Goal: Information Seeking & Learning: Learn about a topic

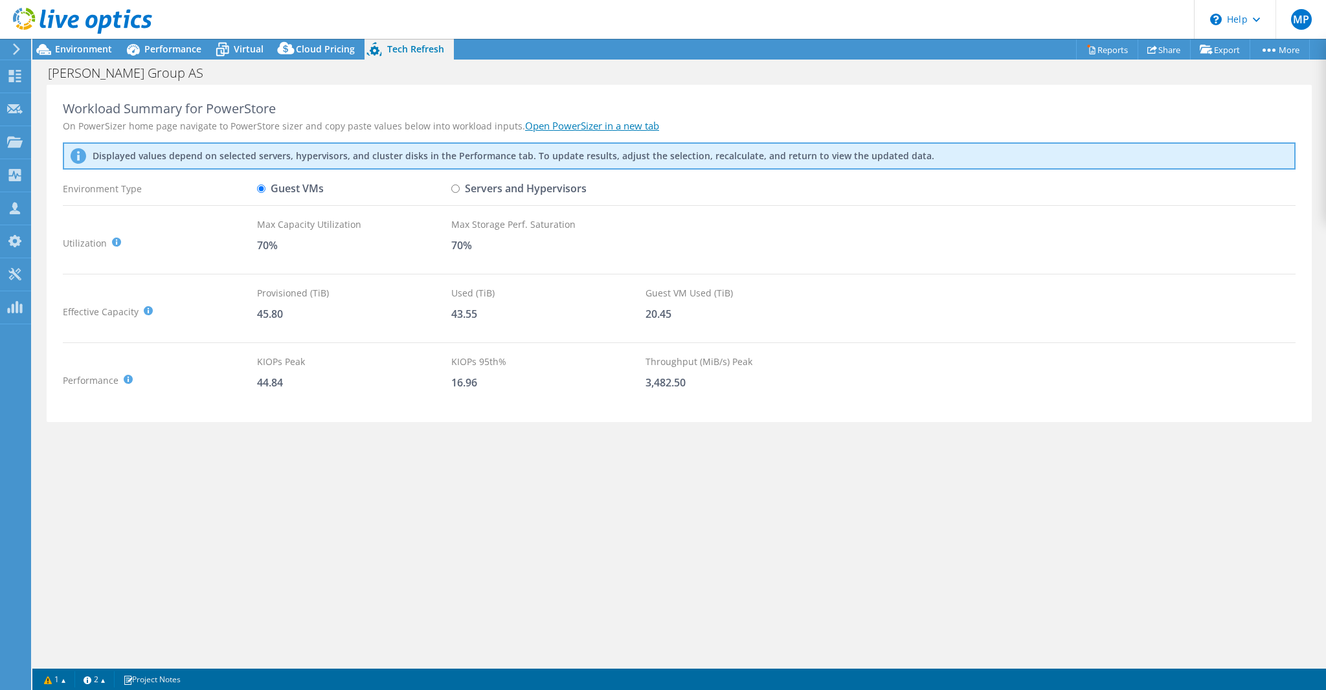
select select "EUFrankfurt"
select select "EUR"
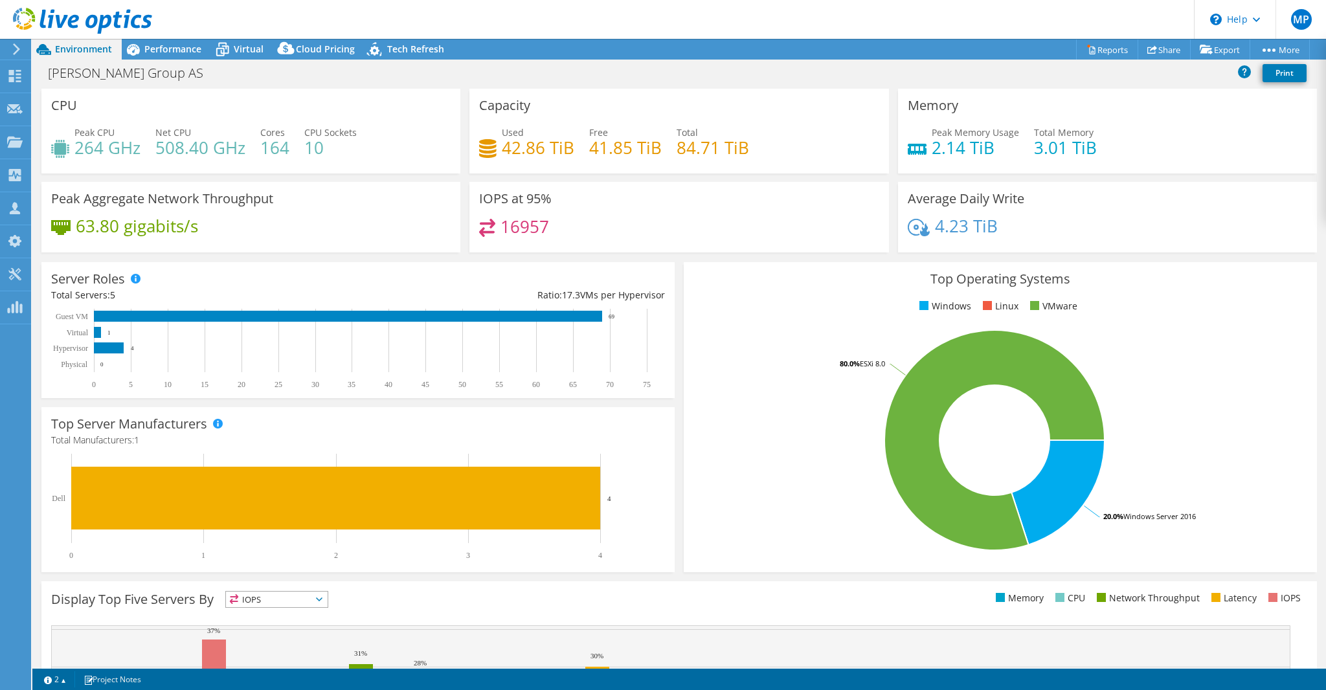
select select "EUFrankfurt"
select select "EUR"
click at [245, 52] on span "Virtual" at bounding box center [249, 49] width 30 height 12
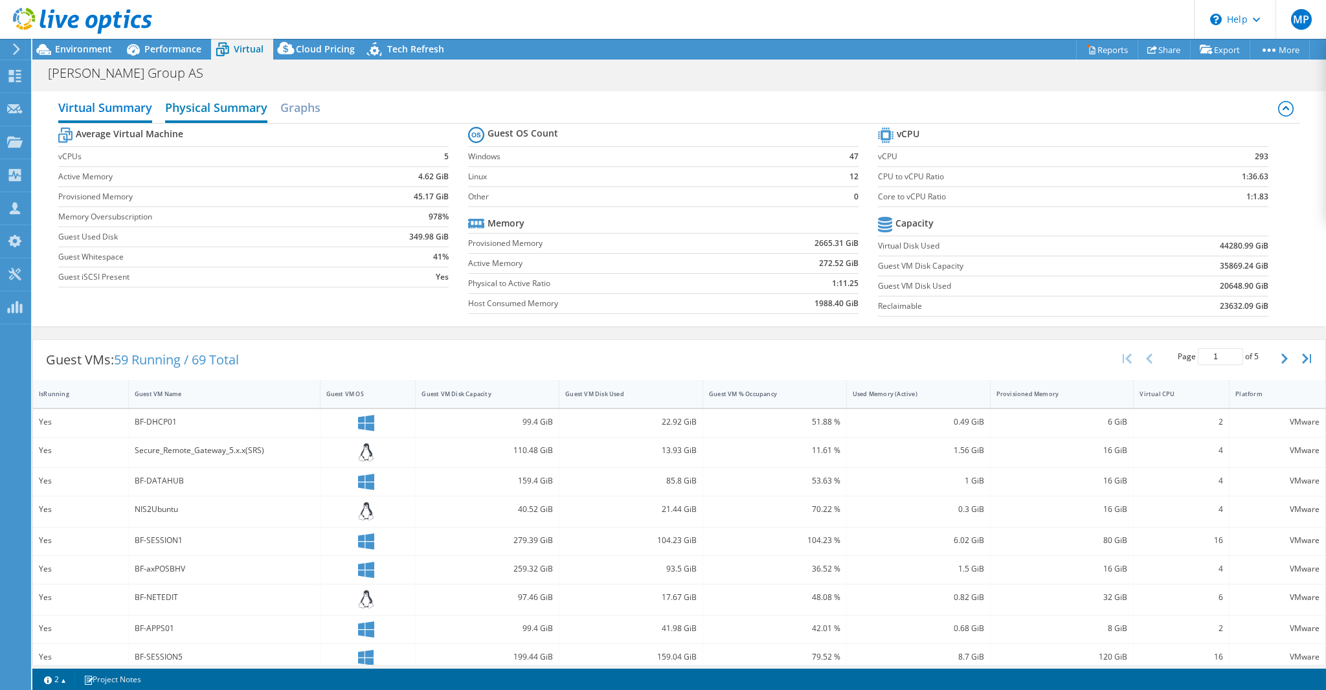
click at [231, 106] on h2 "Physical Summary" at bounding box center [216, 109] width 102 height 28
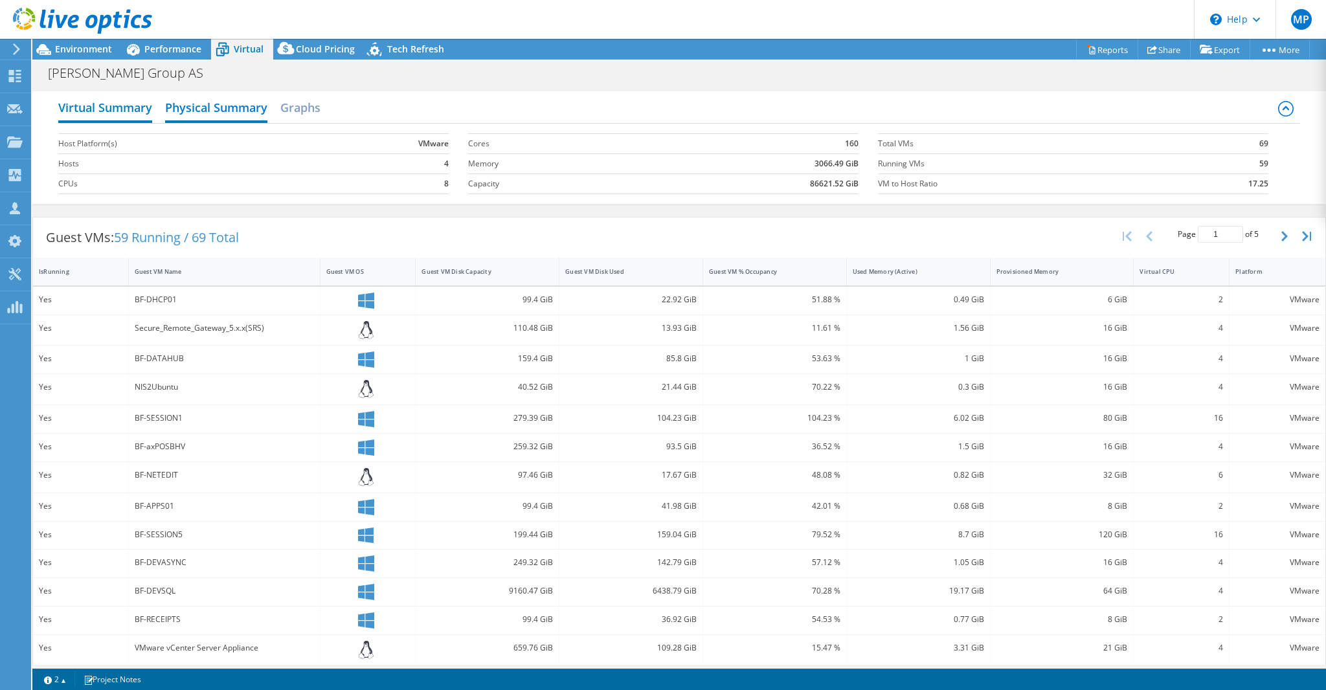
click at [126, 107] on h2 "Virtual Summary" at bounding box center [105, 109] width 94 height 28
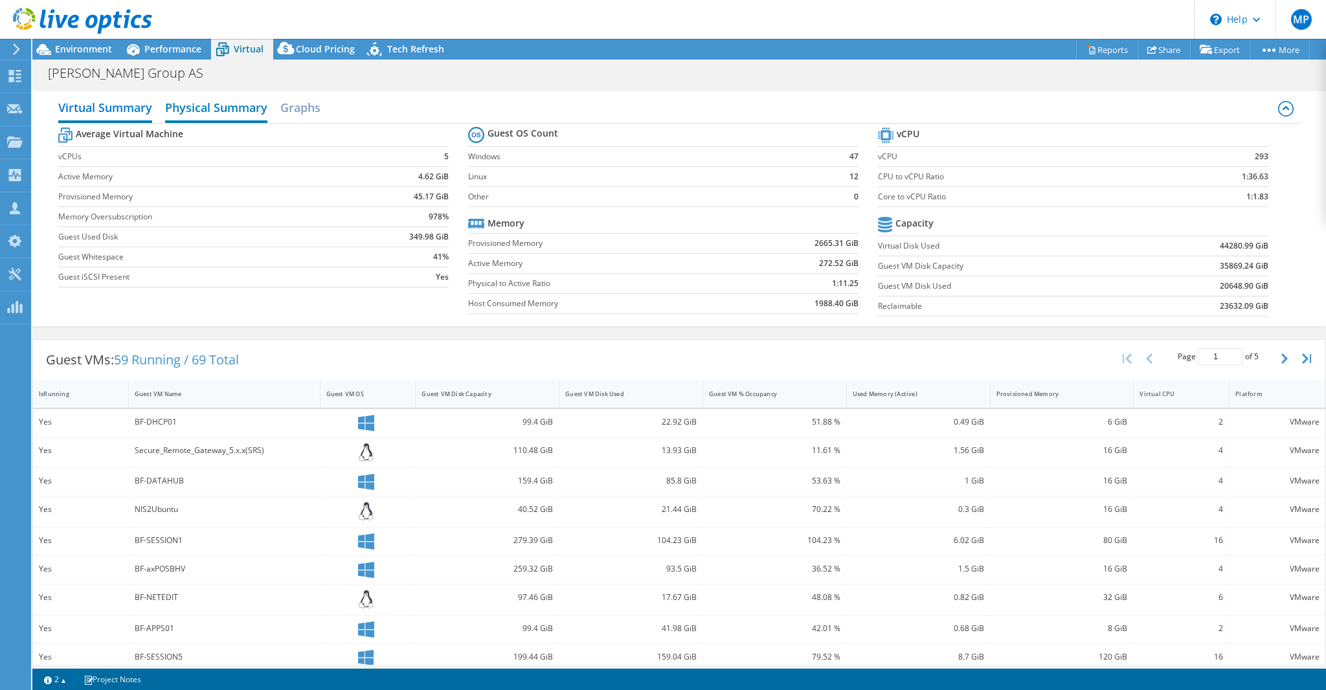
click at [207, 100] on h2 "Physical Summary" at bounding box center [216, 109] width 102 height 28
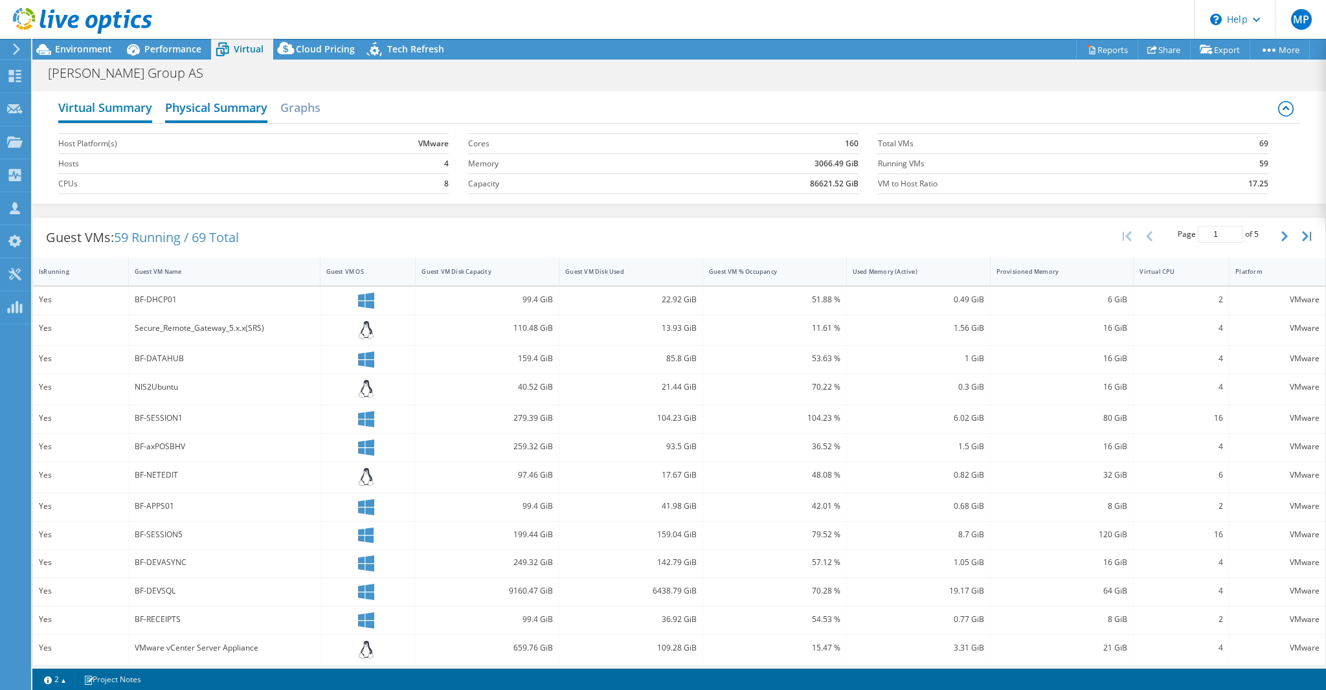
click at [132, 111] on h2 "Virtual Summary" at bounding box center [105, 109] width 94 height 28
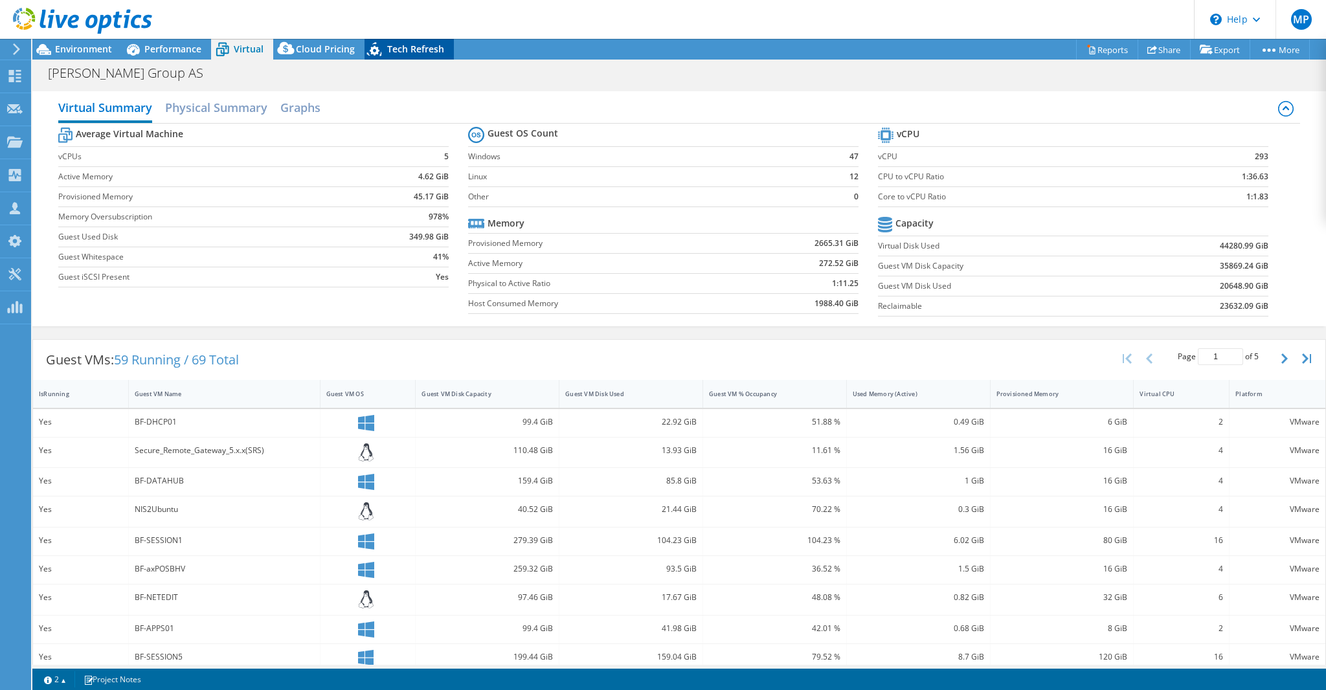
click at [402, 49] on span "Tech Refresh" at bounding box center [415, 49] width 57 height 12
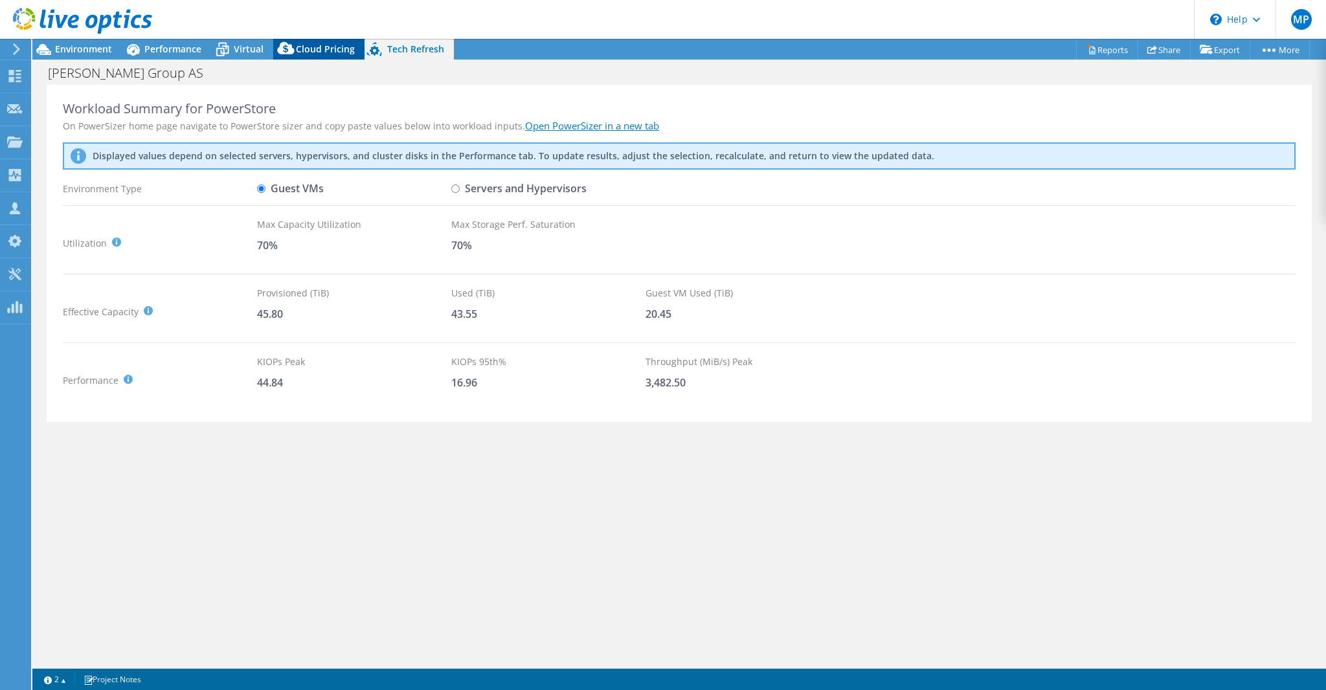
click at [315, 49] on span "Cloud Pricing" at bounding box center [325, 49] width 59 height 12
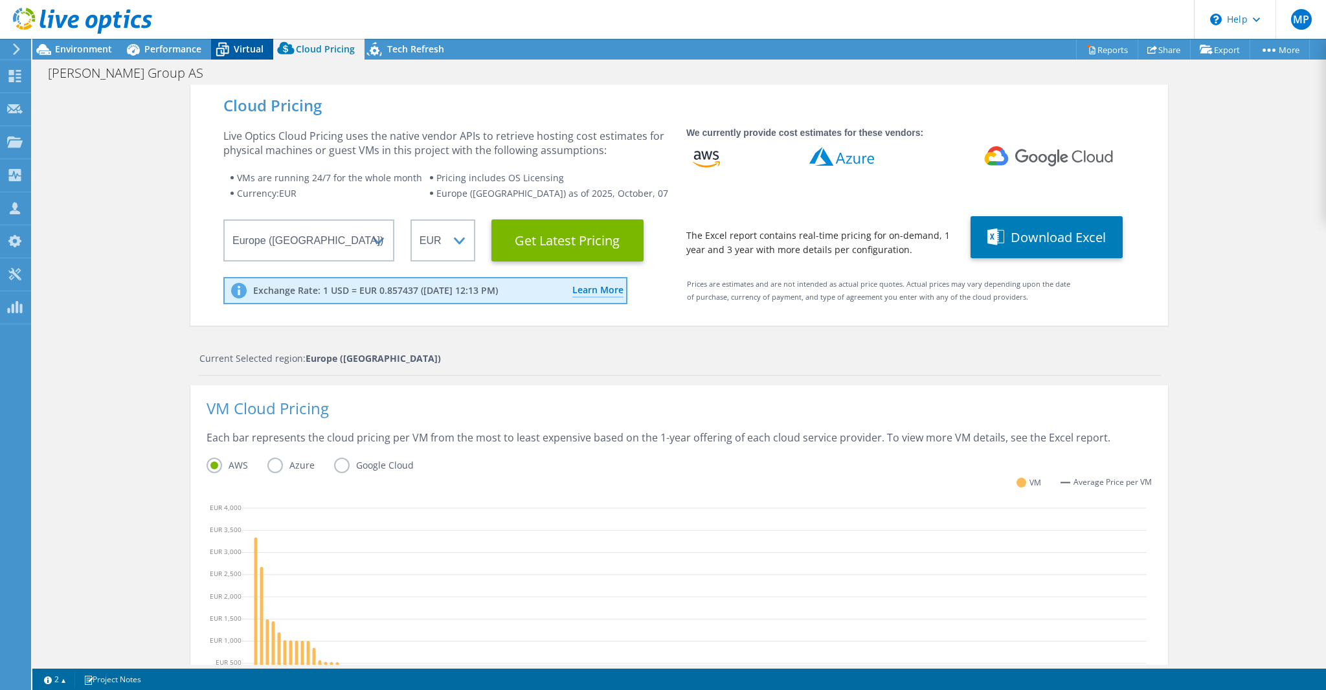
click at [233, 51] on icon at bounding box center [222, 49] width 23 height 23
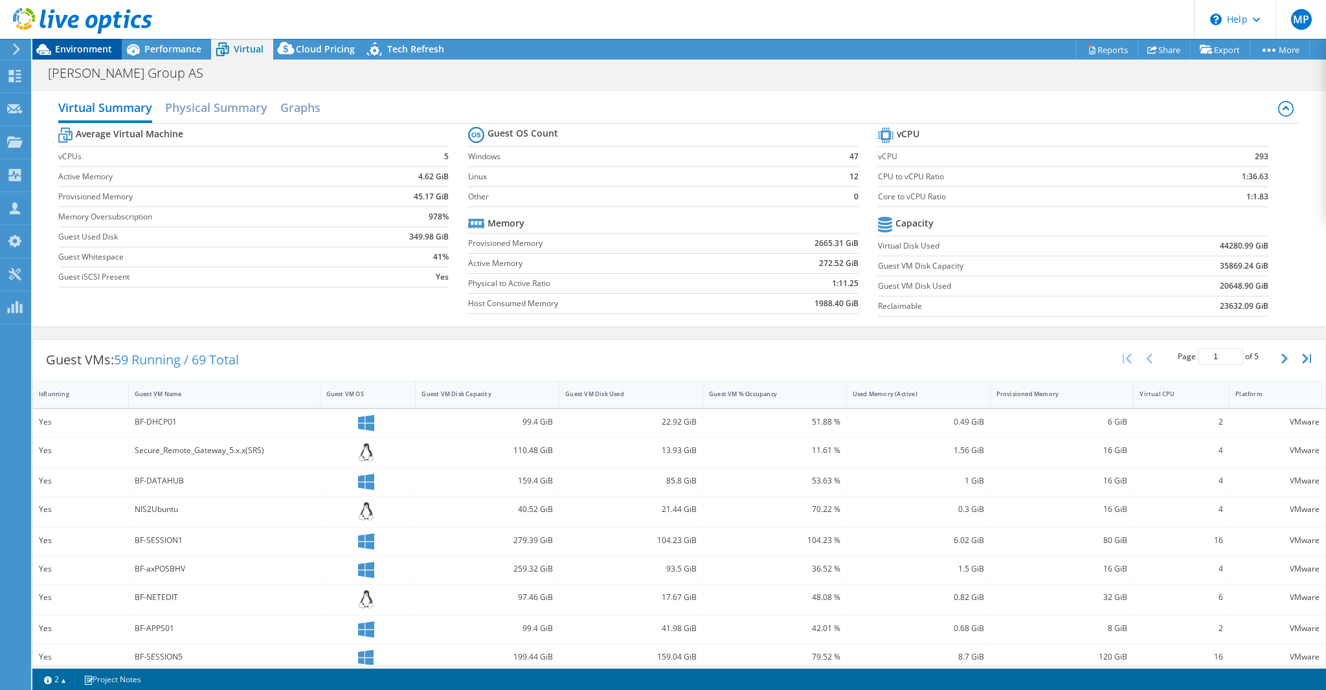
click at [89, 52] on span "Environment" at bounding box center [83, 49] width 57 height 12
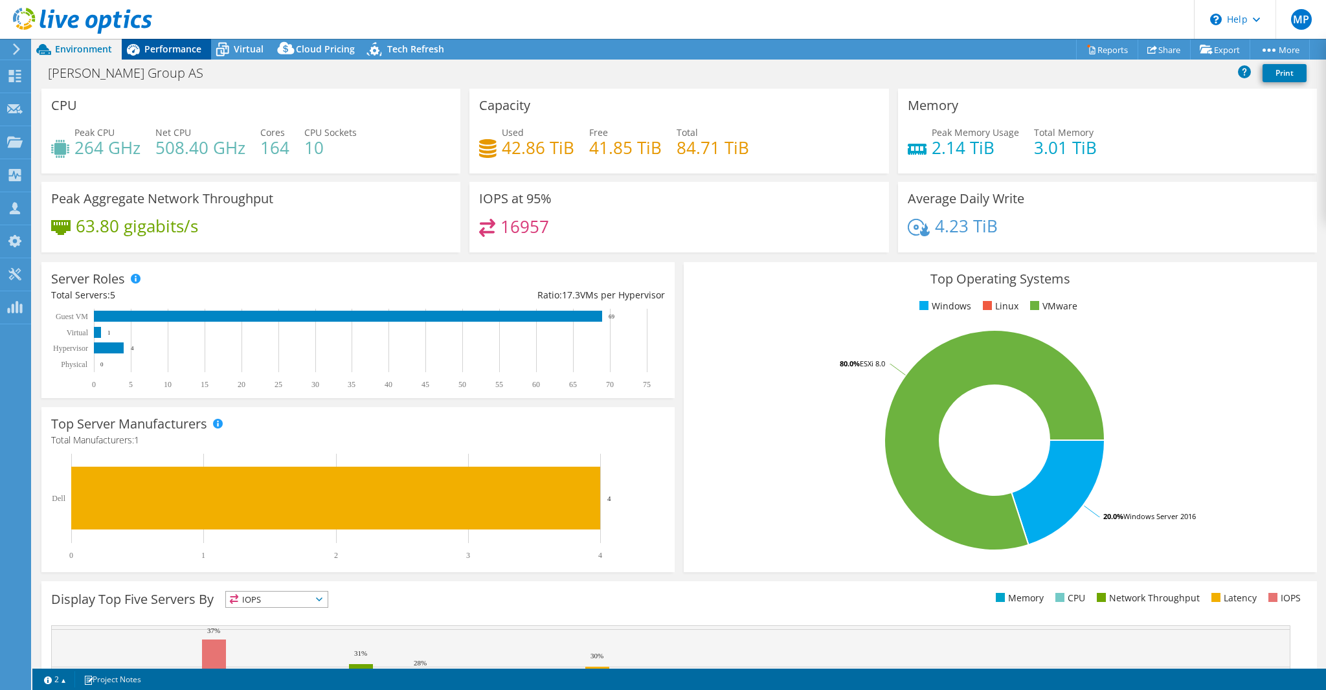
click at [178, 52] on span "Performance" at bounding box center [172, 49] width 57 height 12
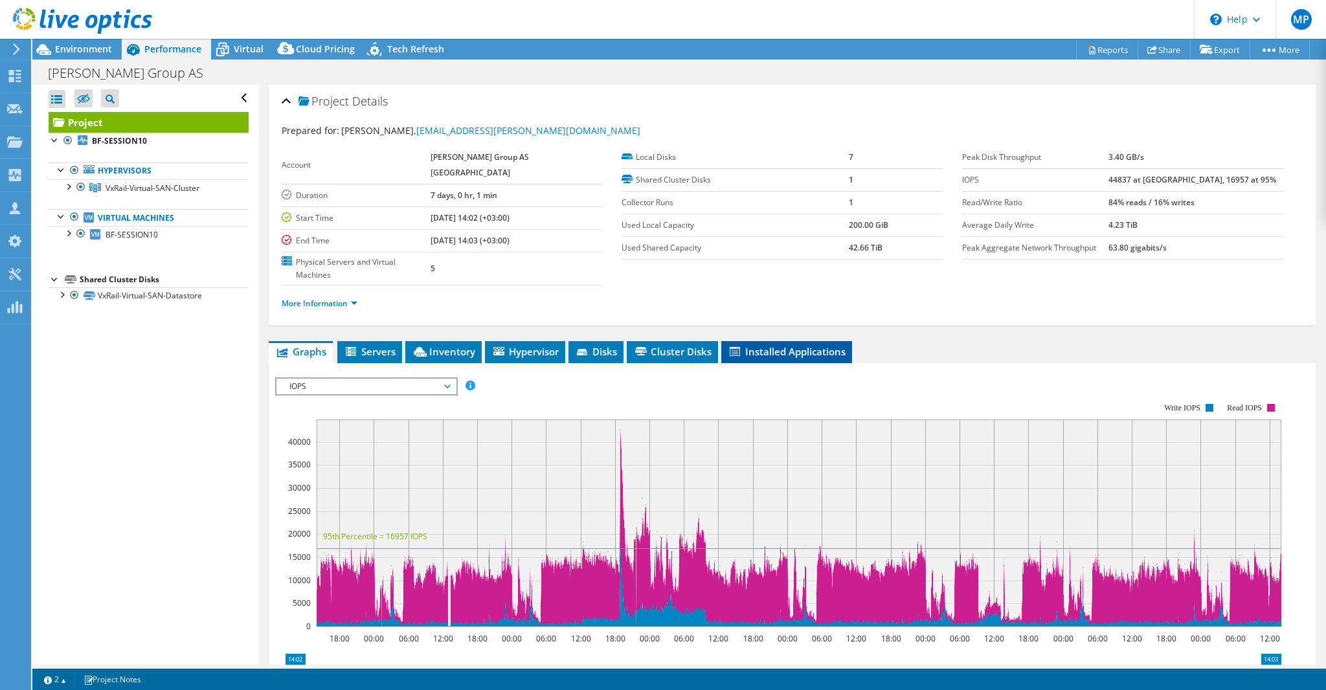
click at [765, 345] on span "Installed Applications" at bounding box center [787, 351] width 118 height 13
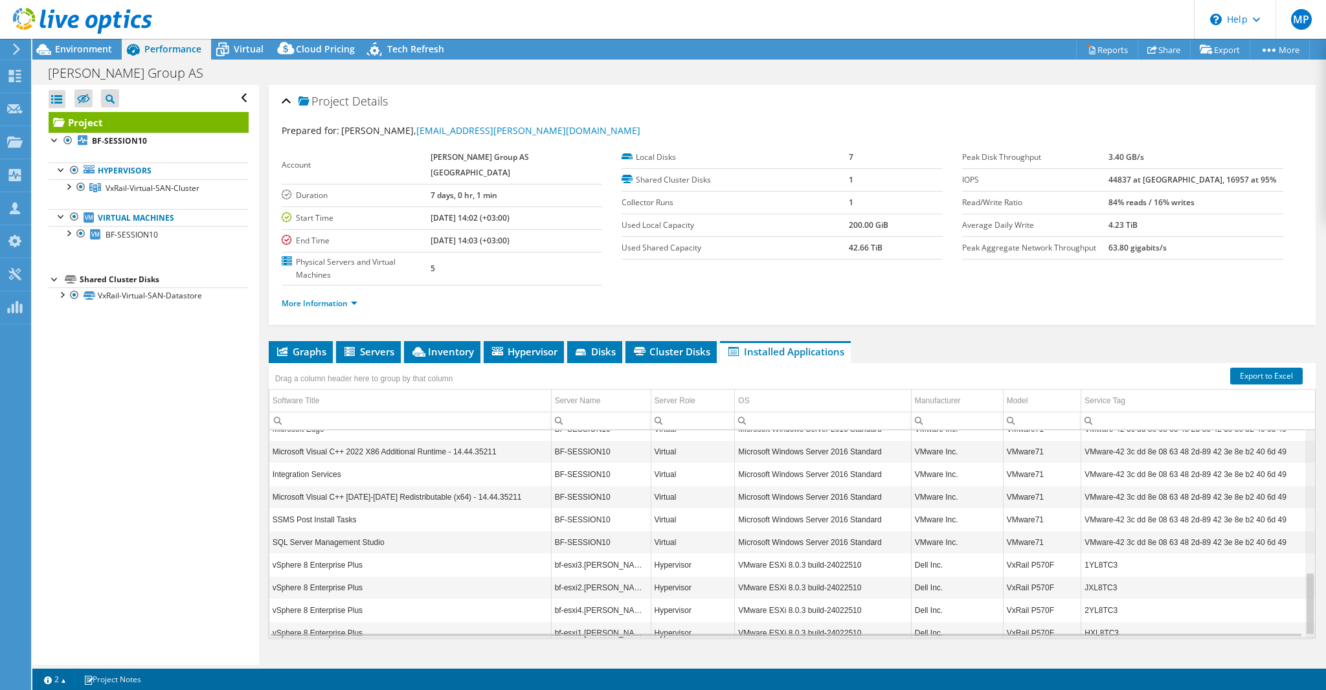
scroll to position [474, 0]
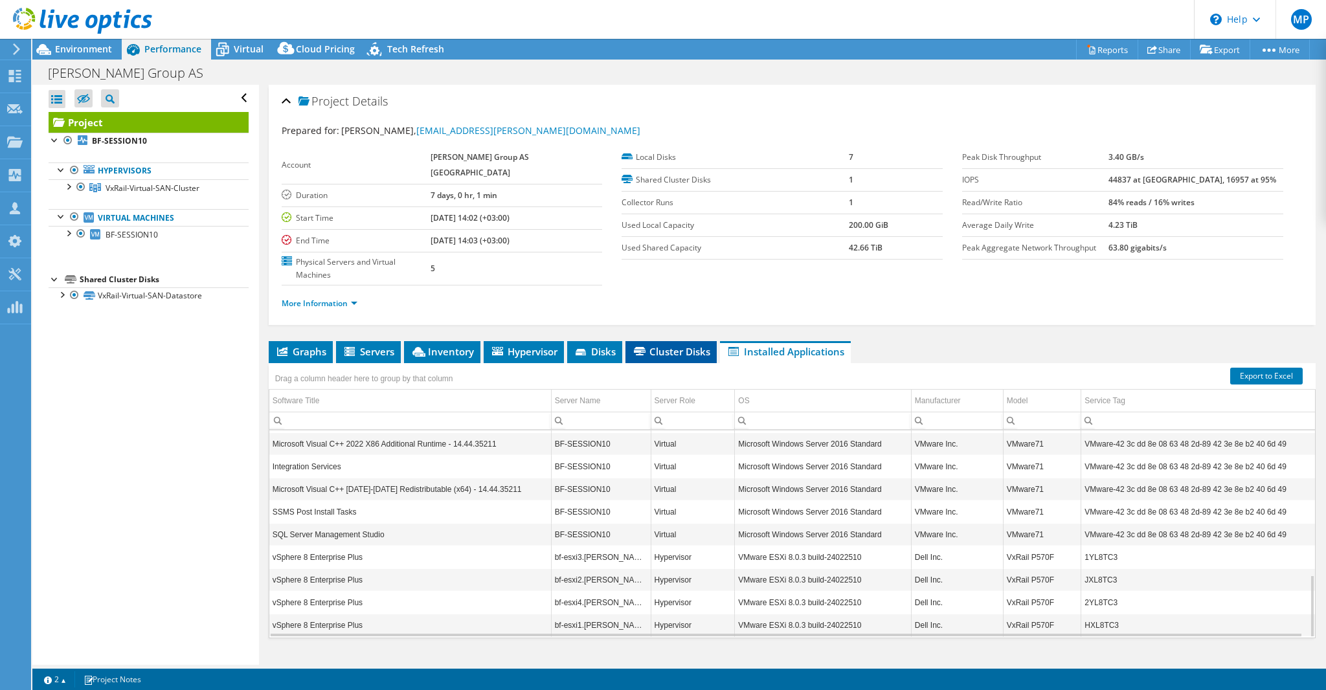
click at [670, 345] on span "Cluster Disks" at bounding box center [671, 351] width 78 height 13
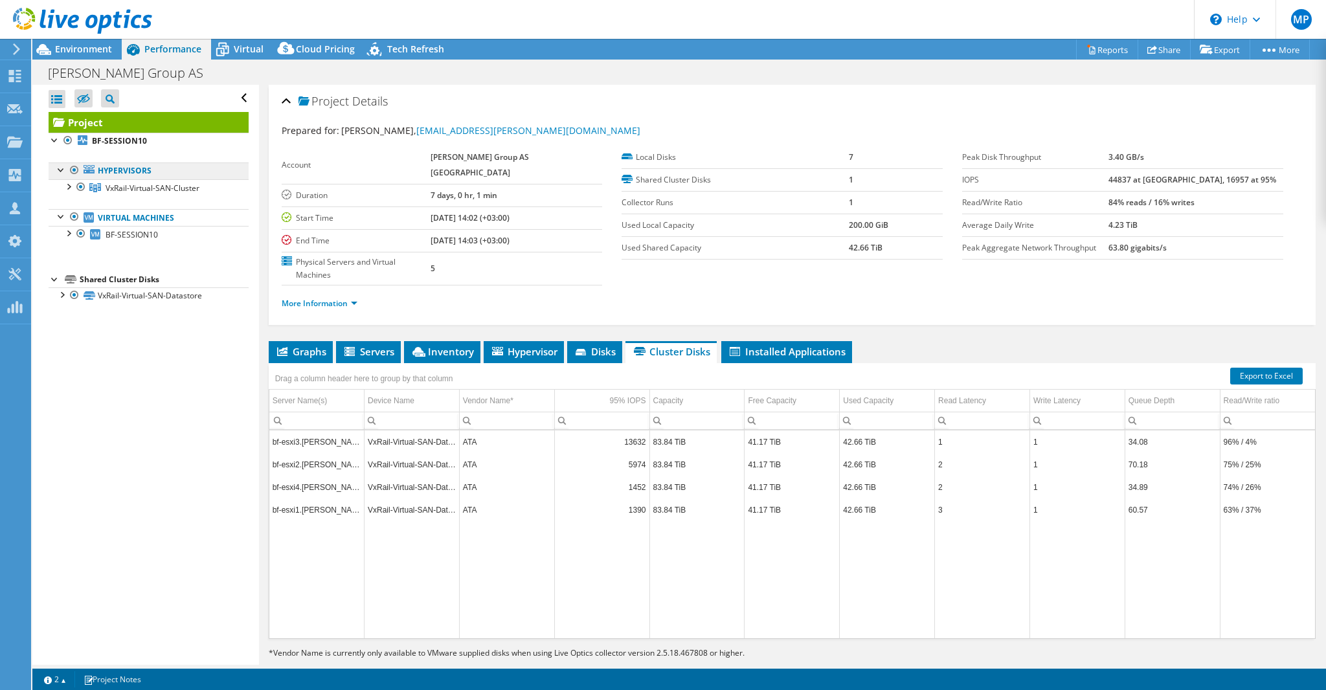
click at [124, 170] on link "Hypervisors" at bounding box center [149, 171] width 200 height 17
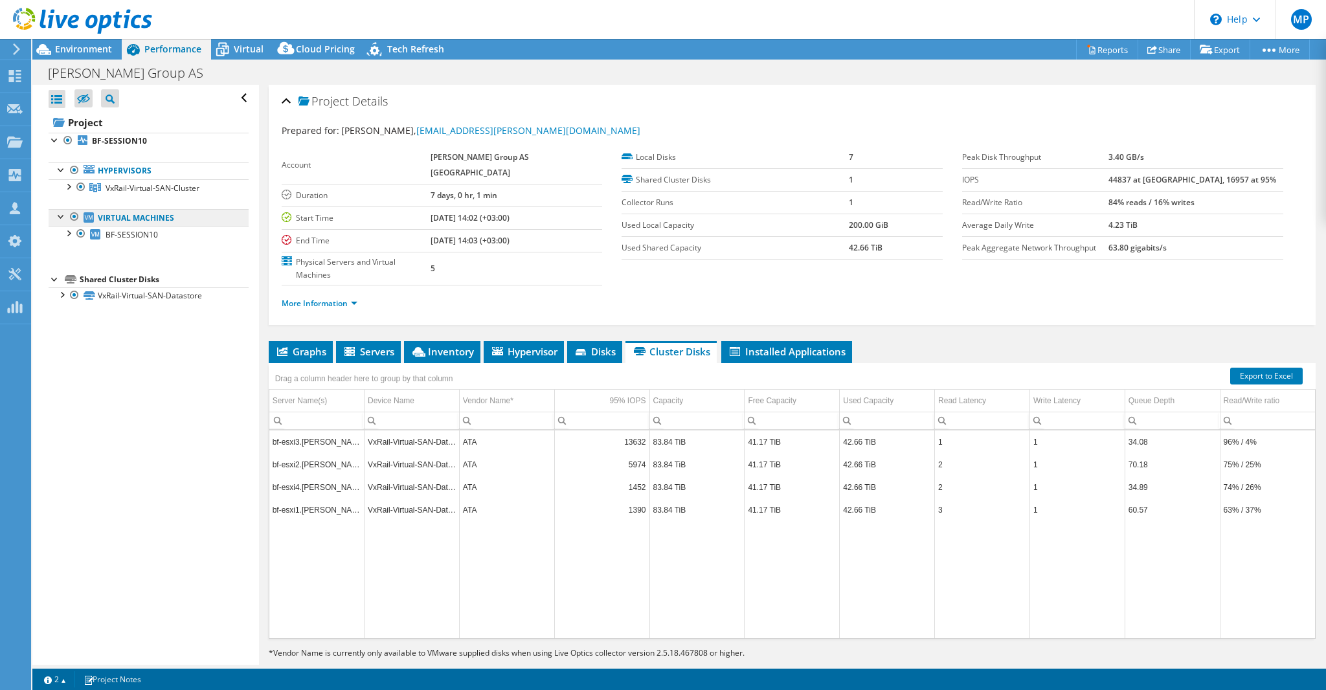
click at [123, 216] on link "Virtual Machines" at bounding box center [149, 217] width 200 height 17
click at [124, 234] on span "BF-SESSION10" at bounding box center [132, 234] width 52 height 11
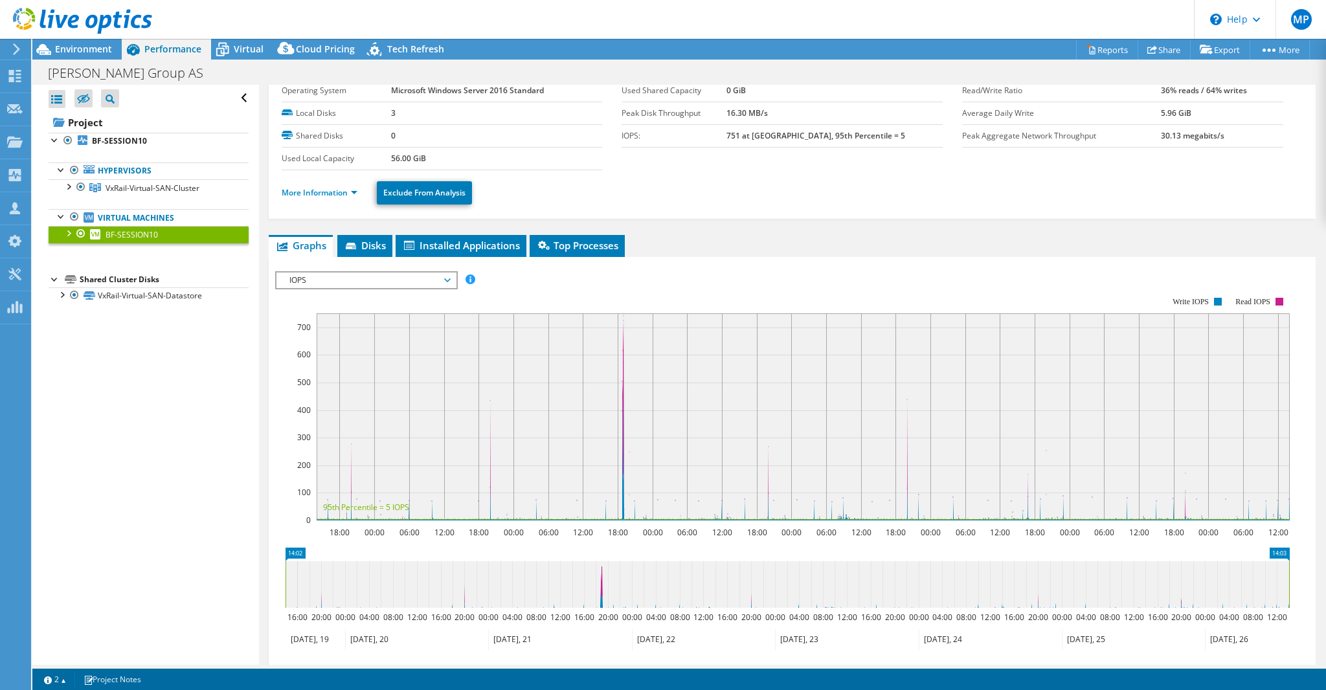
scroll to position [0, 0]
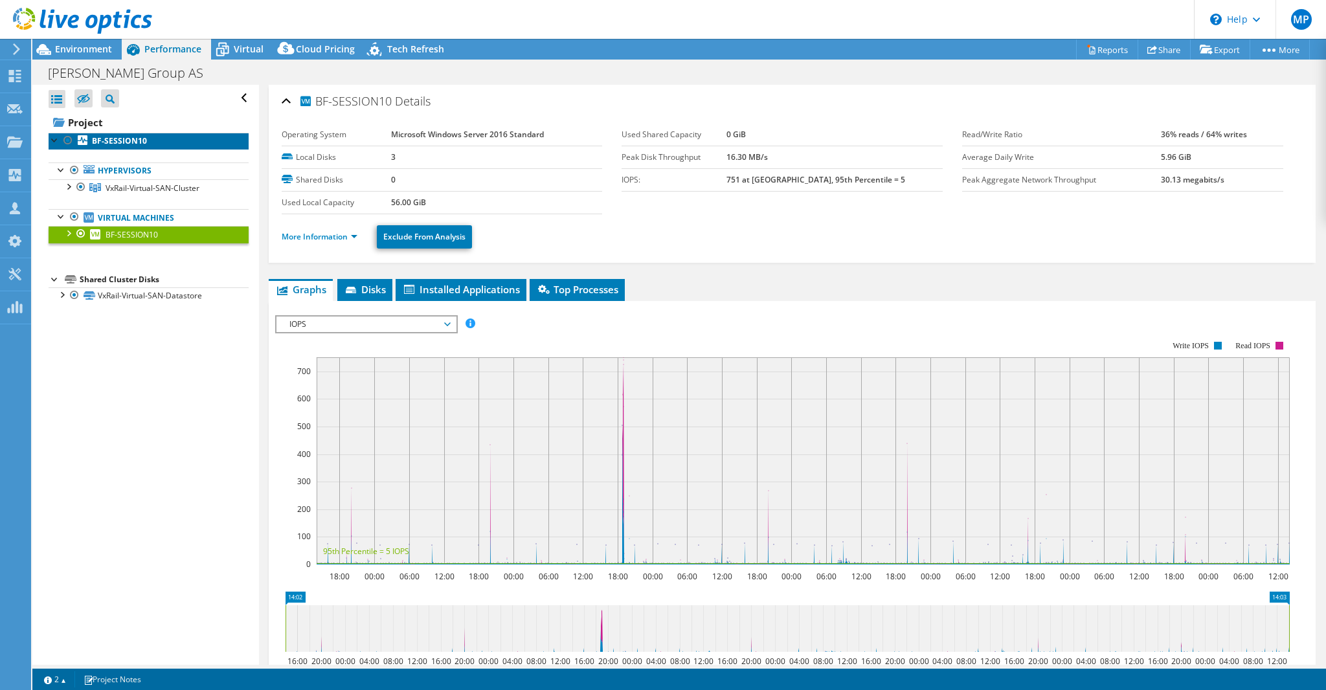
click at [130, 138] on b "BF-SESSION10" at bounding box center [119, 140] width 55 height 11
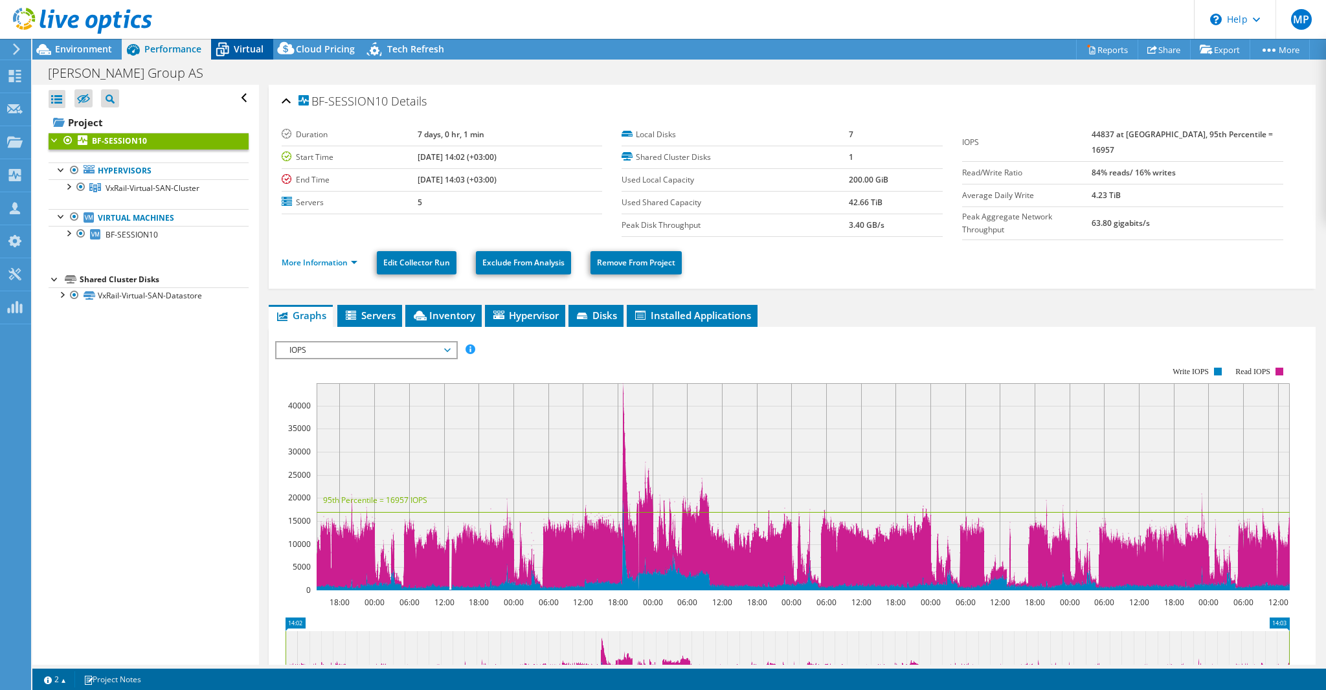
click at [256, 45] on span "Virtual" at bounding box center [249, 49] width 30 height 12
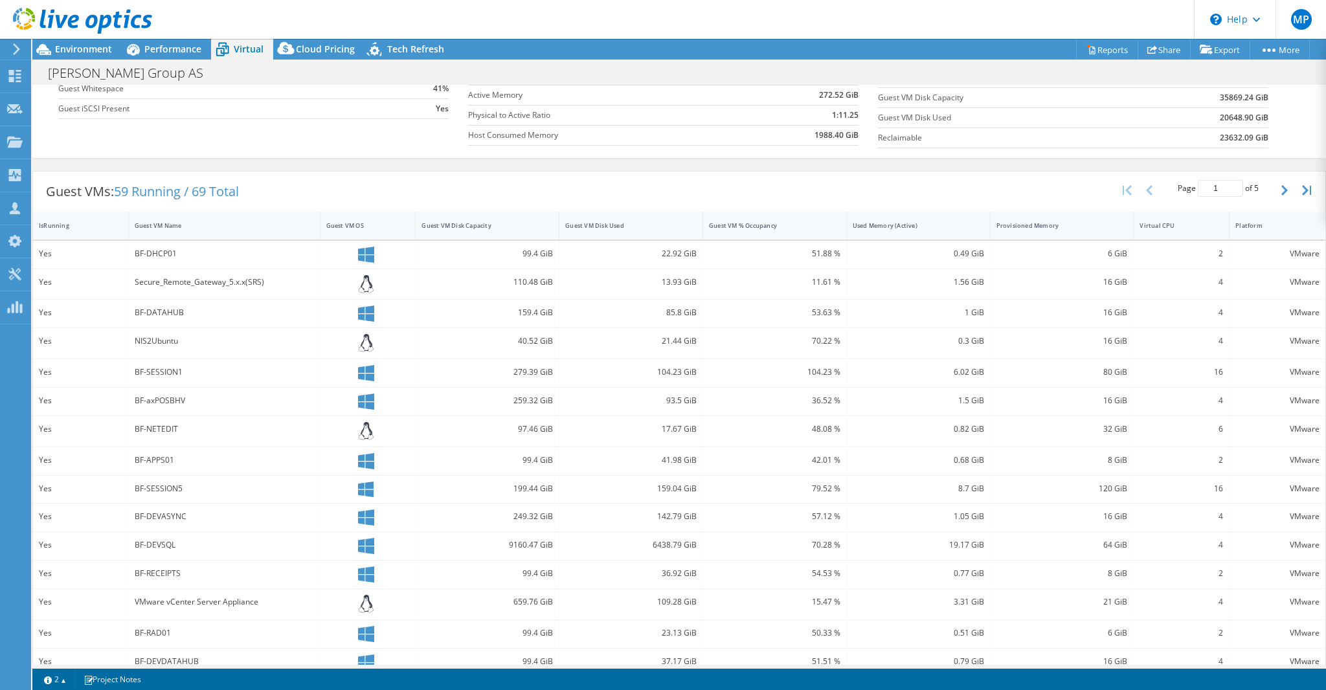
scroll to position [183, 0]
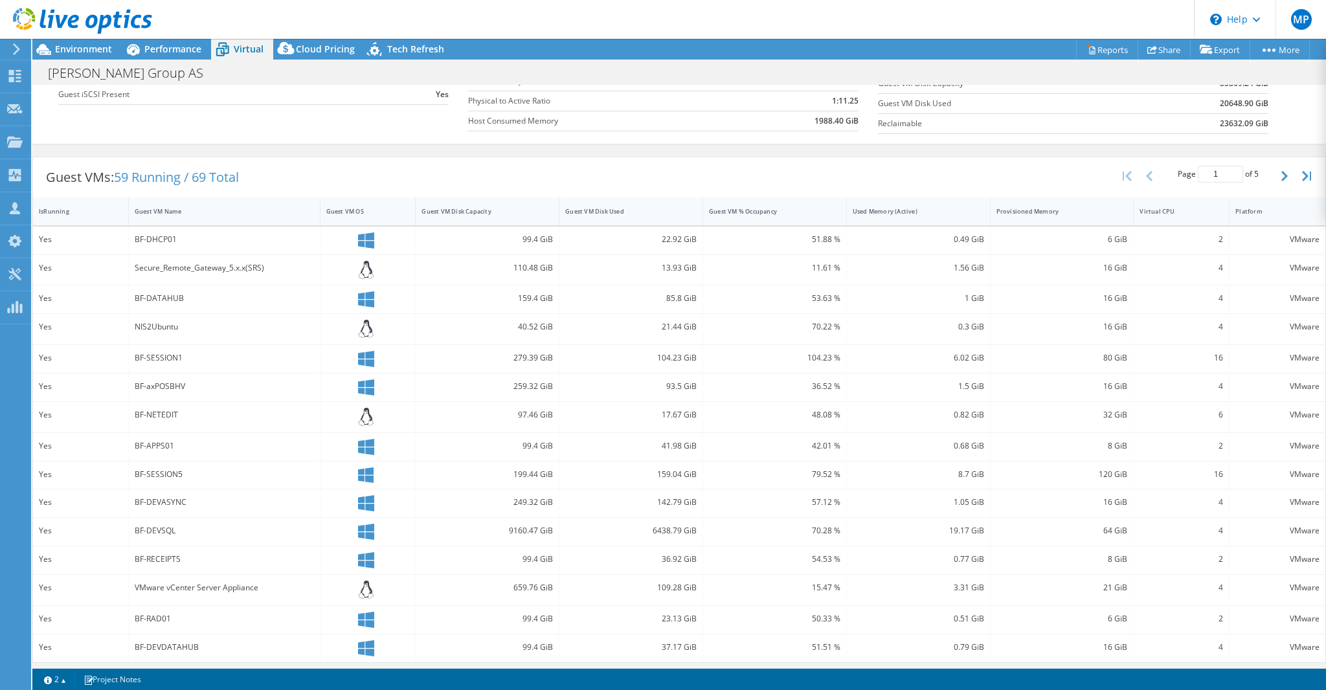
click at [513, 527] on div "9160.47 GiB" at bounding box center [487, 531] width 131 height 14
click at [582, 519] on div "6438.79 GiB" at bounding box center [632, 532] width 144 height 28
click at [1282, 173] on icon "button" at bounding box center [1285, 176] width 6 height 10
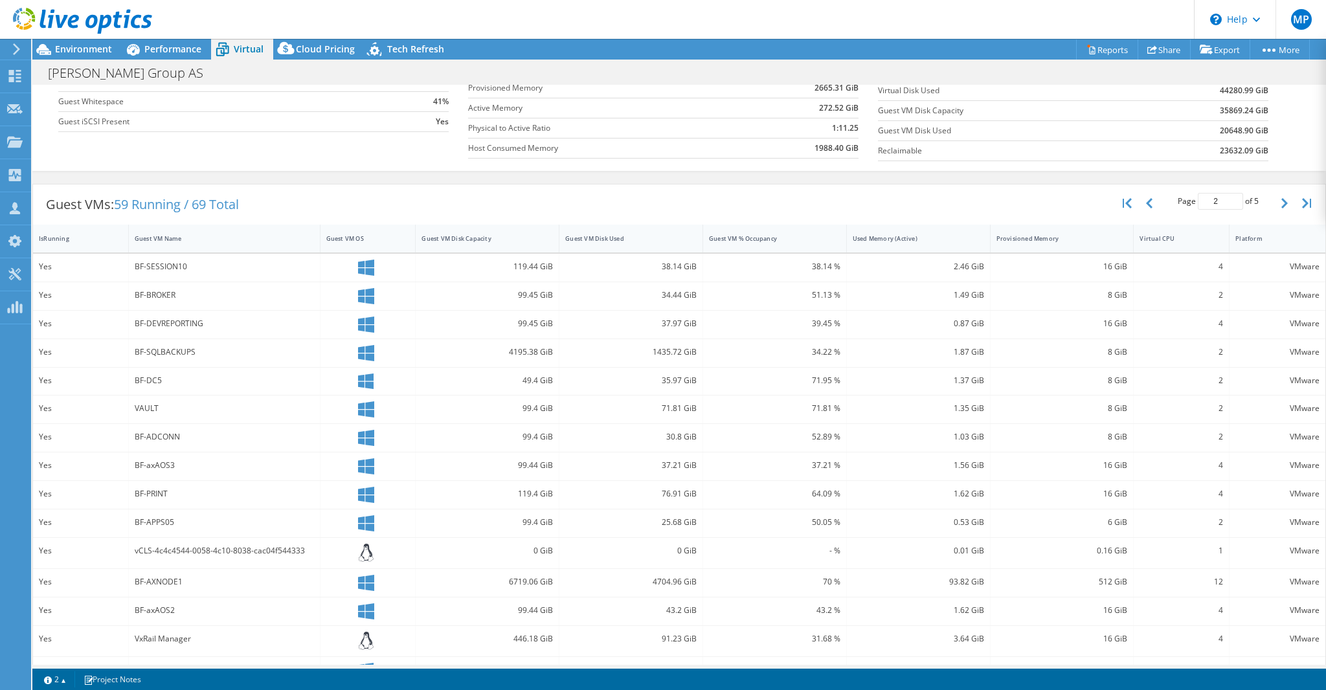
scroll to position [178, 0]
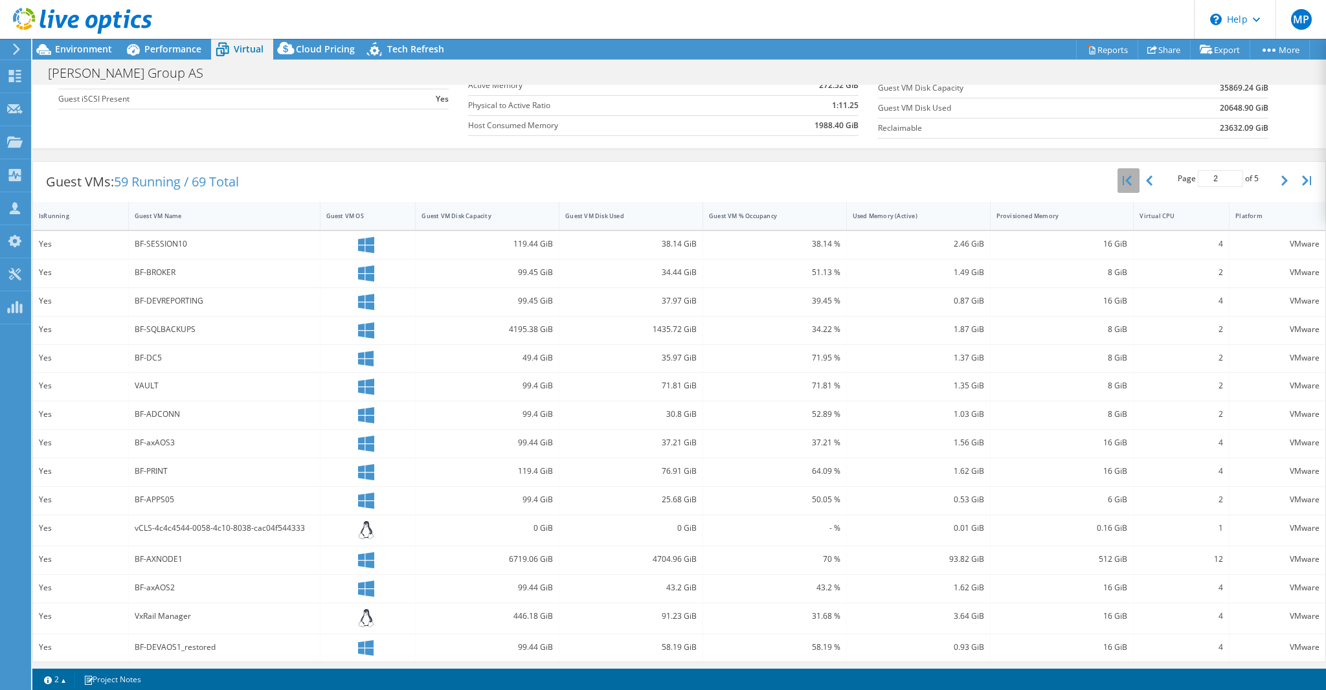
click at [1123, 178] on icon "button" at bounding box center [1127, 181] width 9 height 10
type input "1"
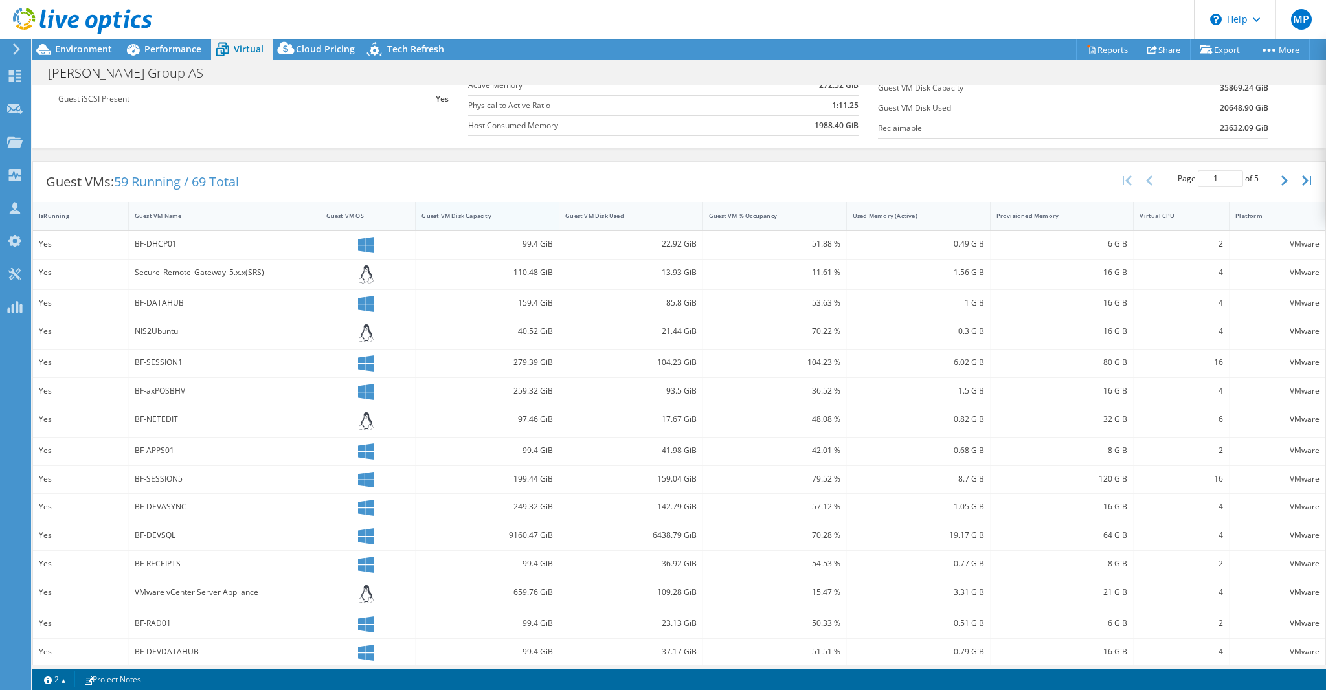
click at [502, 216] on div "Guest VM Disk Capacity" at bounding box center [480, 216] width 116 height 8
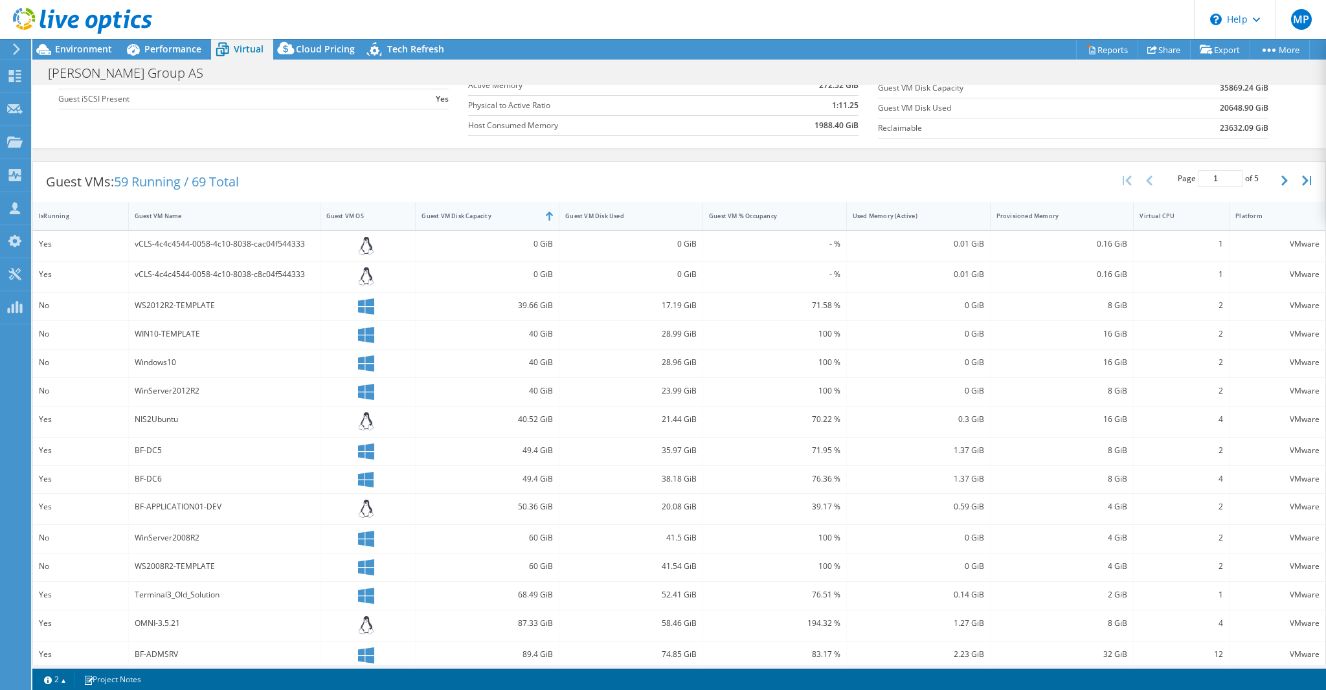
click at [503, 216] on div "Guest VM Disk Capacity" at bounding box center [480, 216] width 116 height 8
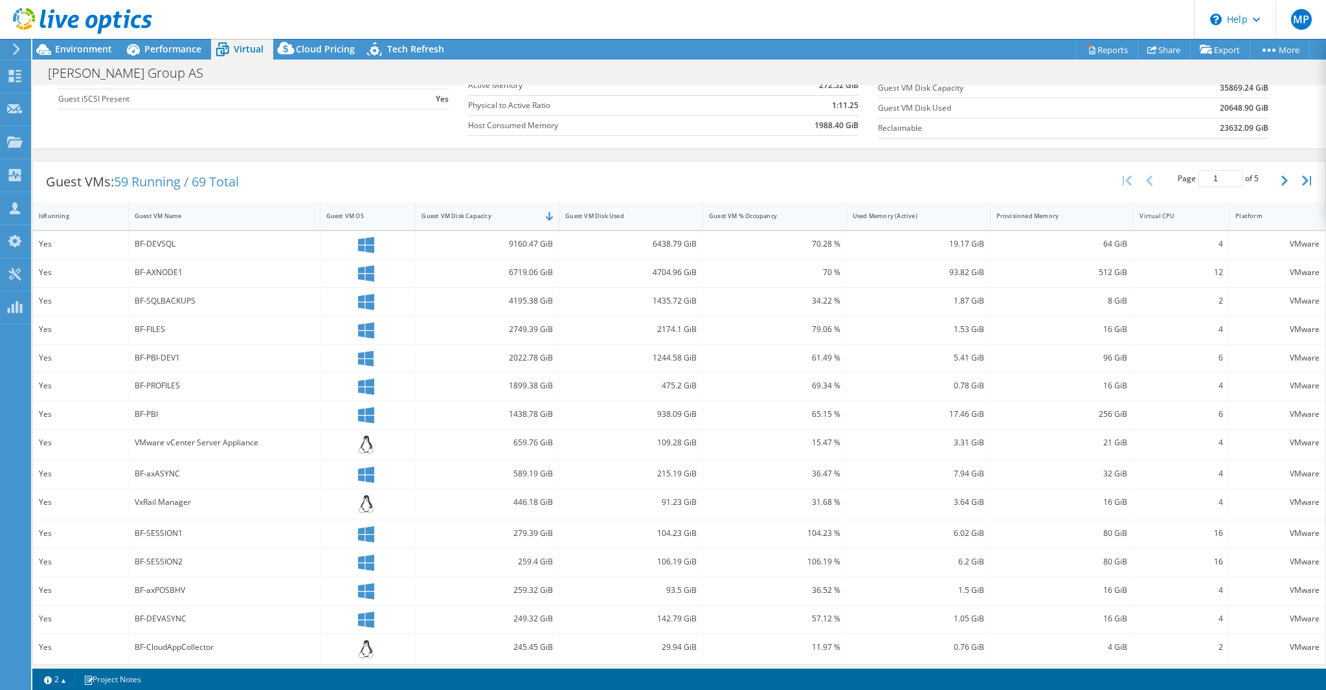
scroll to position [181, 0]
click at [1155, 220] on div "Virtual CPU" at bounding box center [1174, 213] width 80 height 20
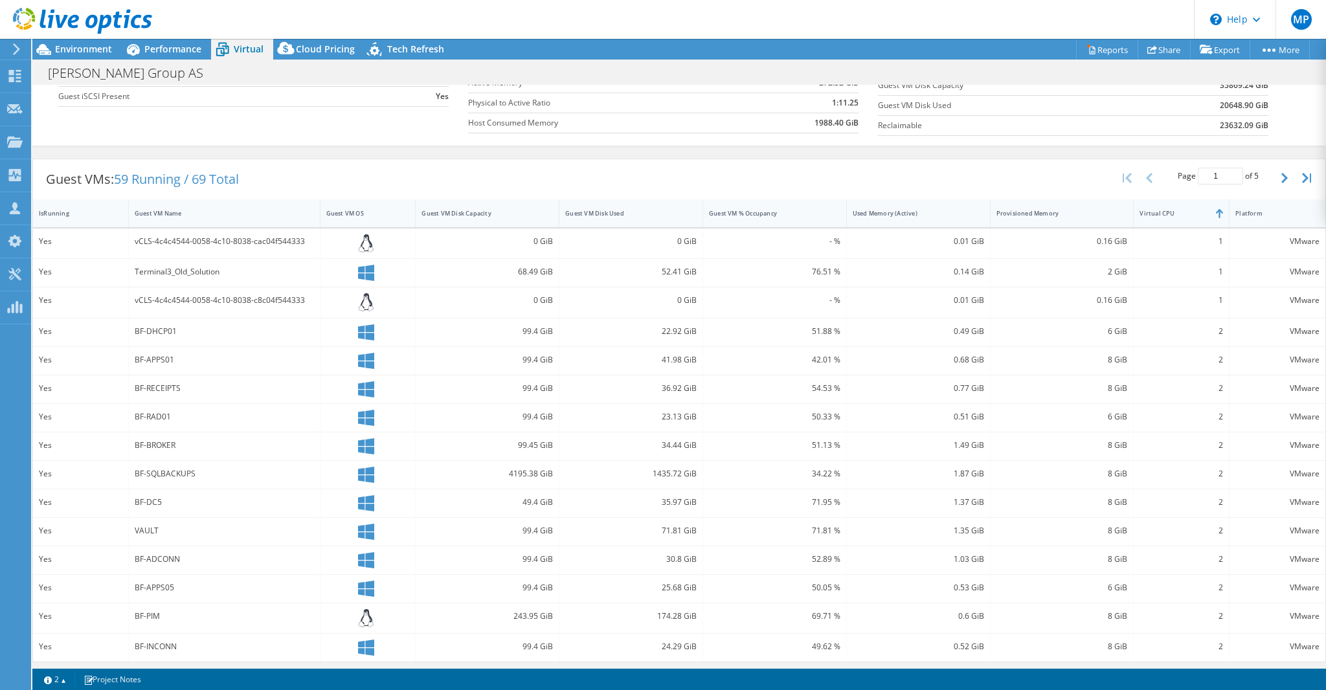
click at [1155, 214] on div "Virtual CPU" at bounding box center [1174, 213] width 68 height 8
click at [1049, 218] on div "Provisioned Memory" at bounding box center [1055, 218] width 116 height 8
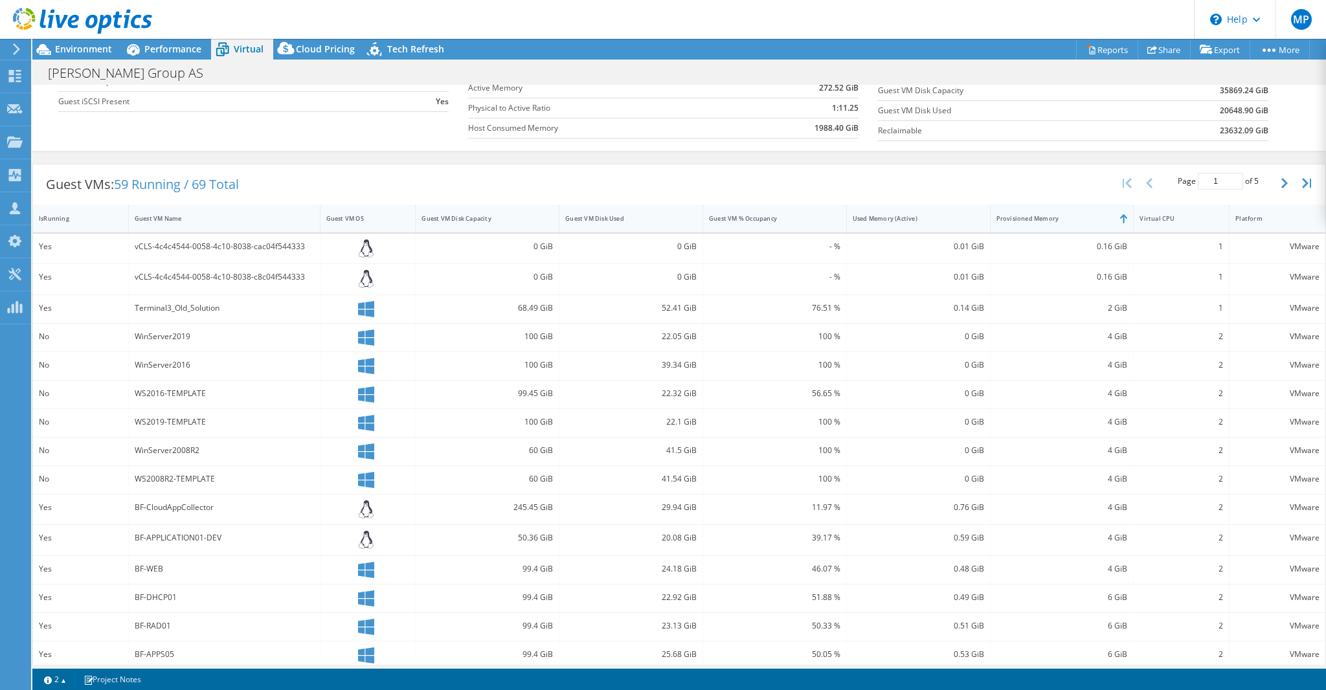
click at [1041, 216] on div "Provisioned Memory" at bounding box center [1055, 218] width 116 height 8
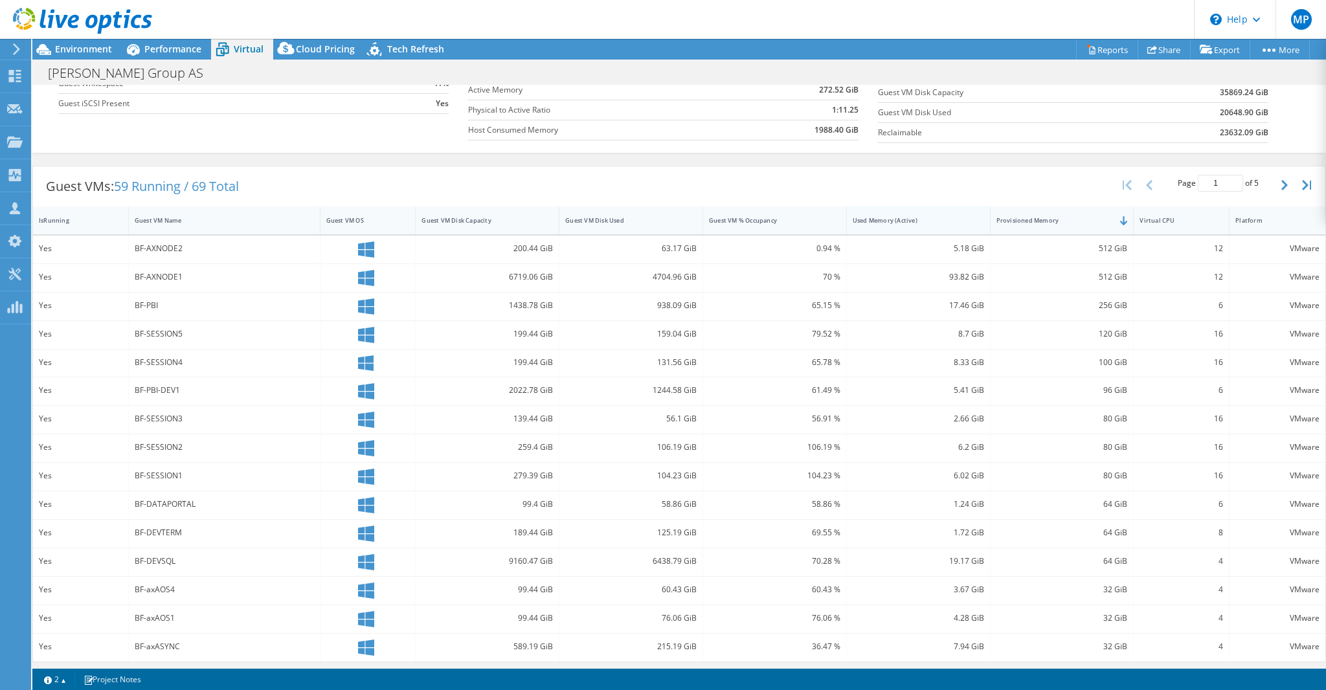
click at [933, 217] on div "Used Memory (Active)" at bounding box center [911, 220] width 116 height 8
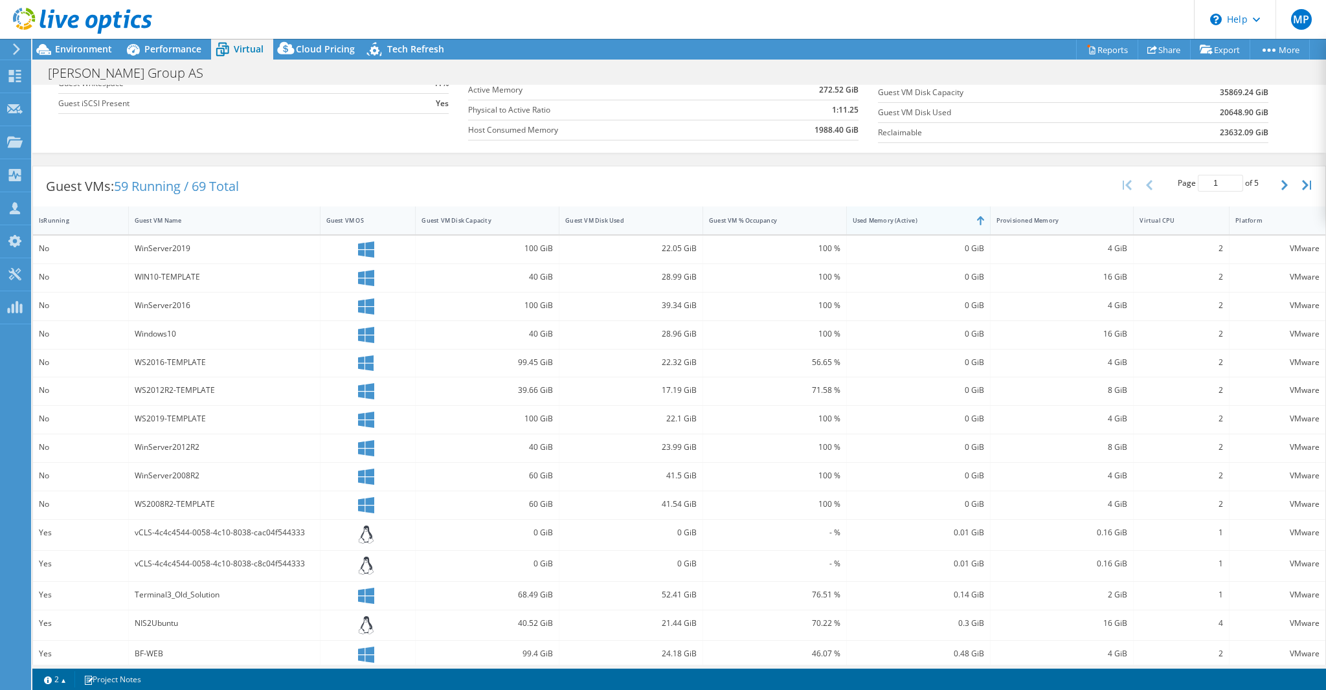
click at [933, 217] on div "Used Memory (Active)" at bounding box center [911, 220] width 116 height 8
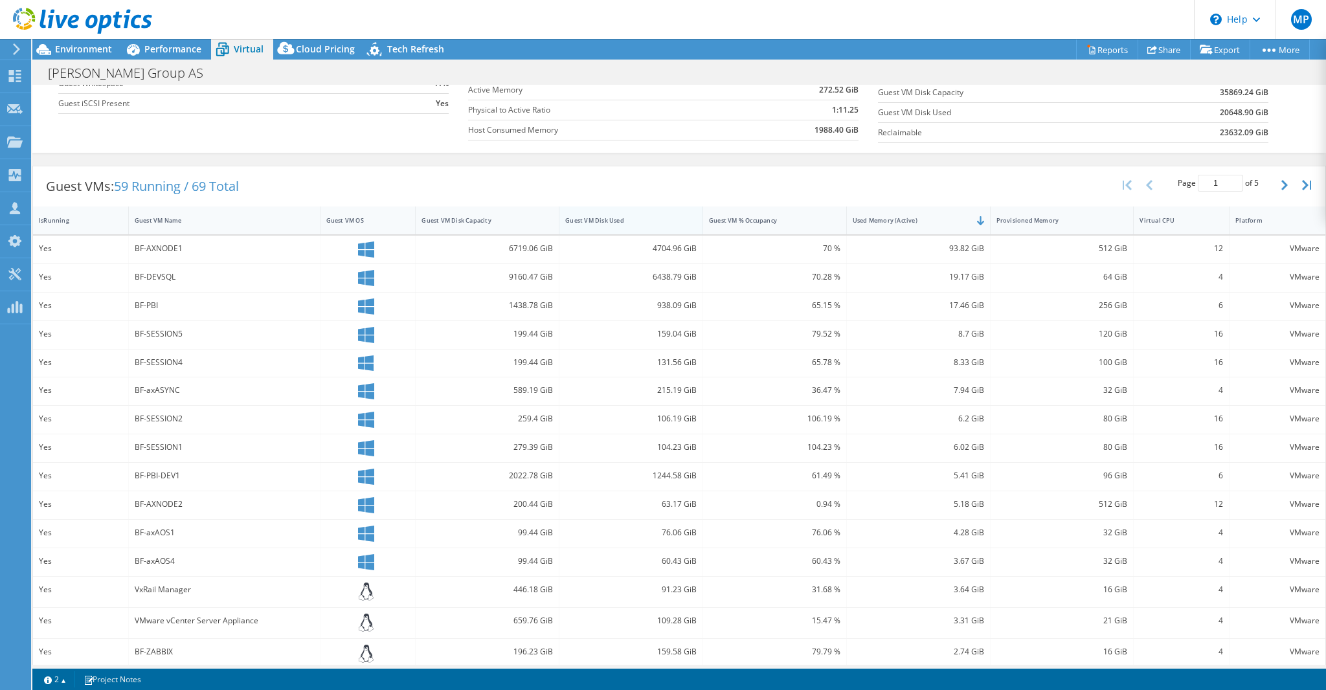
click at [644, 218] on div "Guest VM Disk Used" at bounding box center [623, 220] width 116 height 8
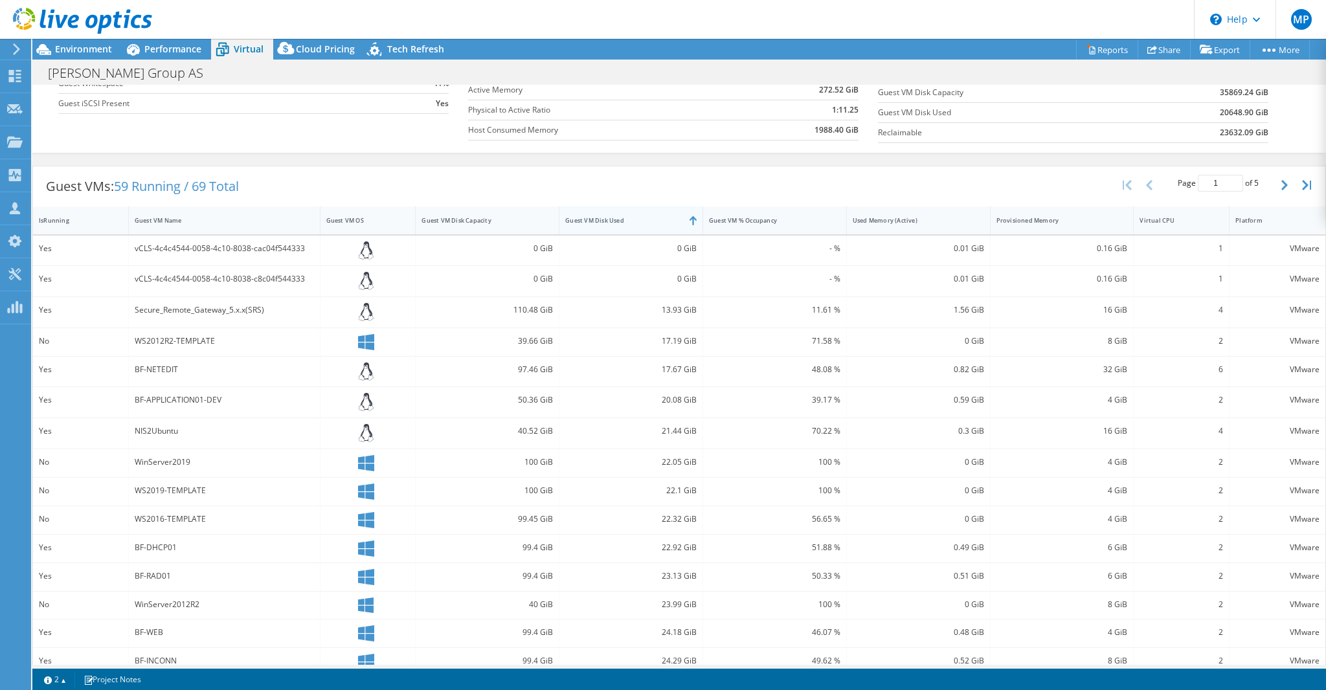
click at [644, 218] on div "Guest VM Disk Used" at bounding box center [623, 220] width 116 height 8
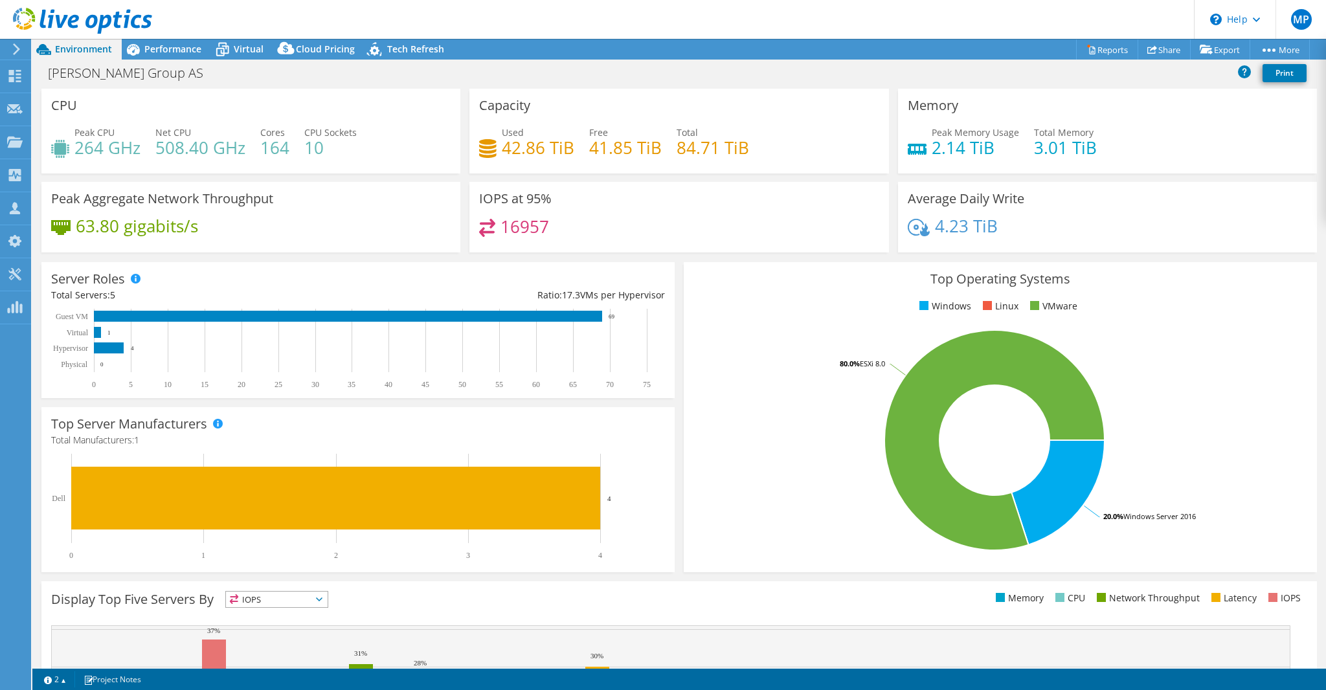
select select "EUFrankfurt"
select select "EUR"
click at [170, 43] on span "Performance" at bounding box center [172, 49] width 57 height 12
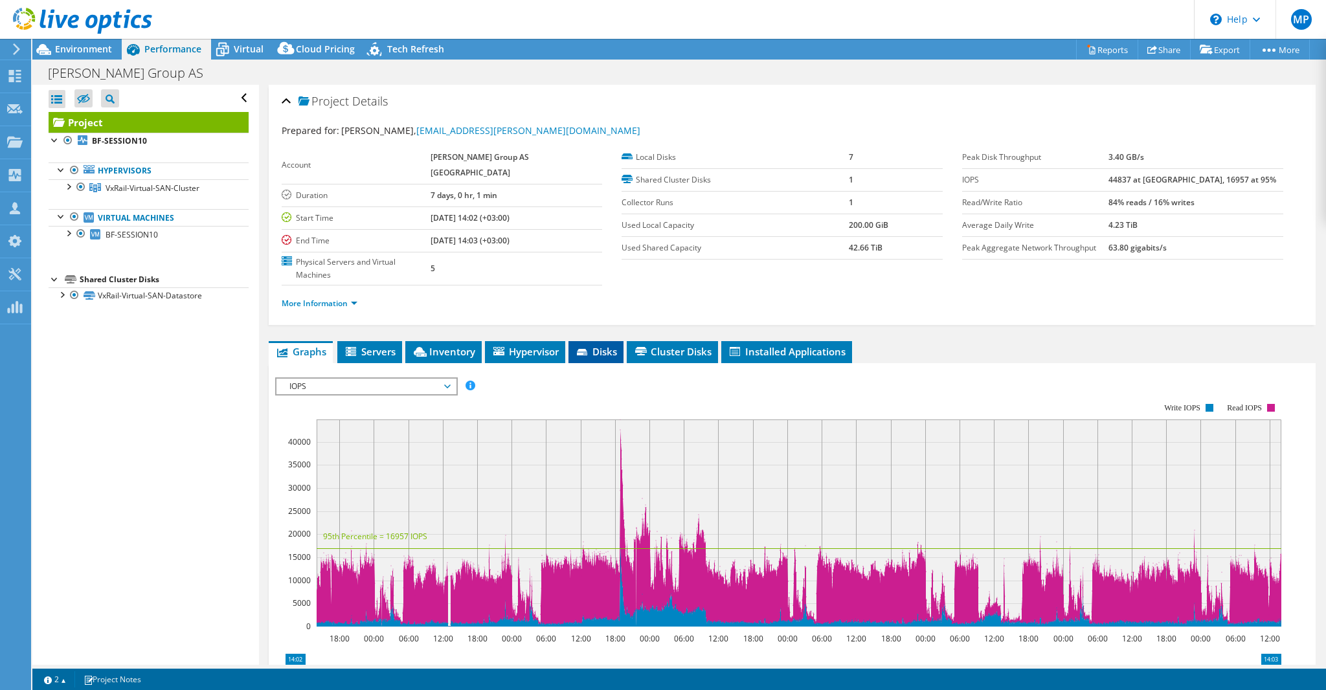
click at [613, 345] on span "Disks" at bounding box center [596, 351] width 42 height 13
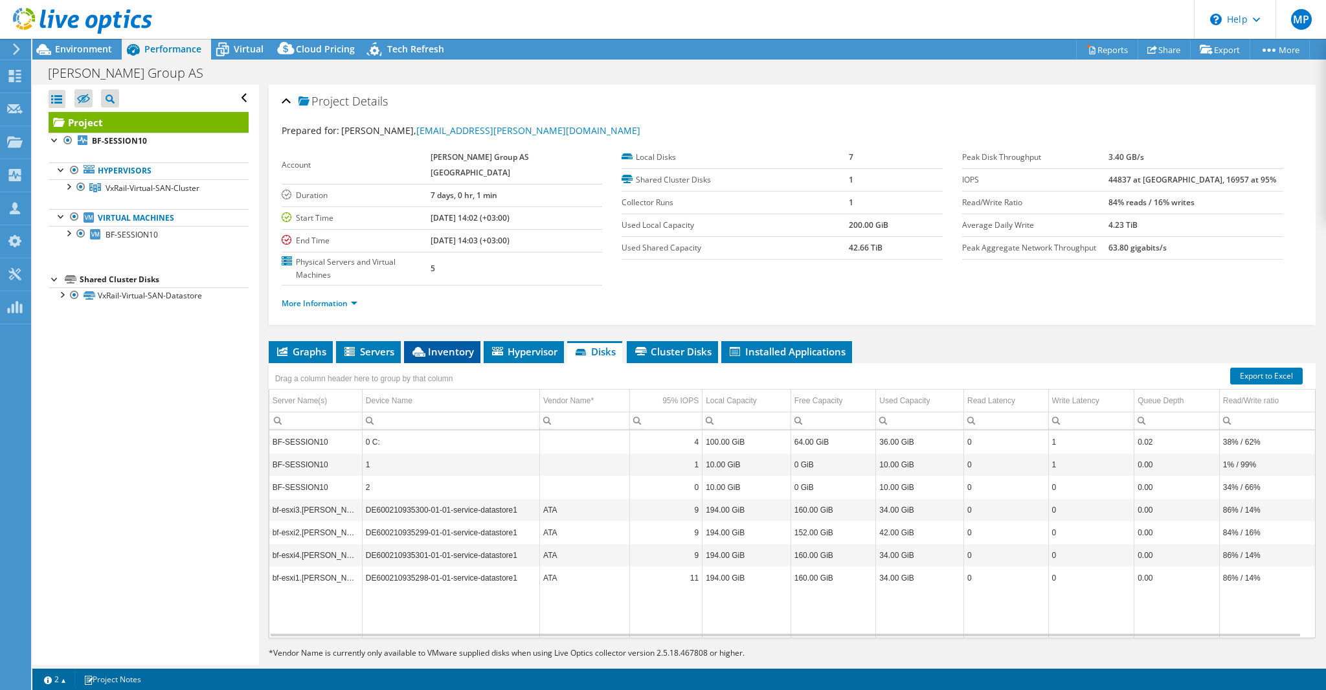
click at [446, 345] on span "Inventory" at bounding box center [442, 351] width 63 height 13
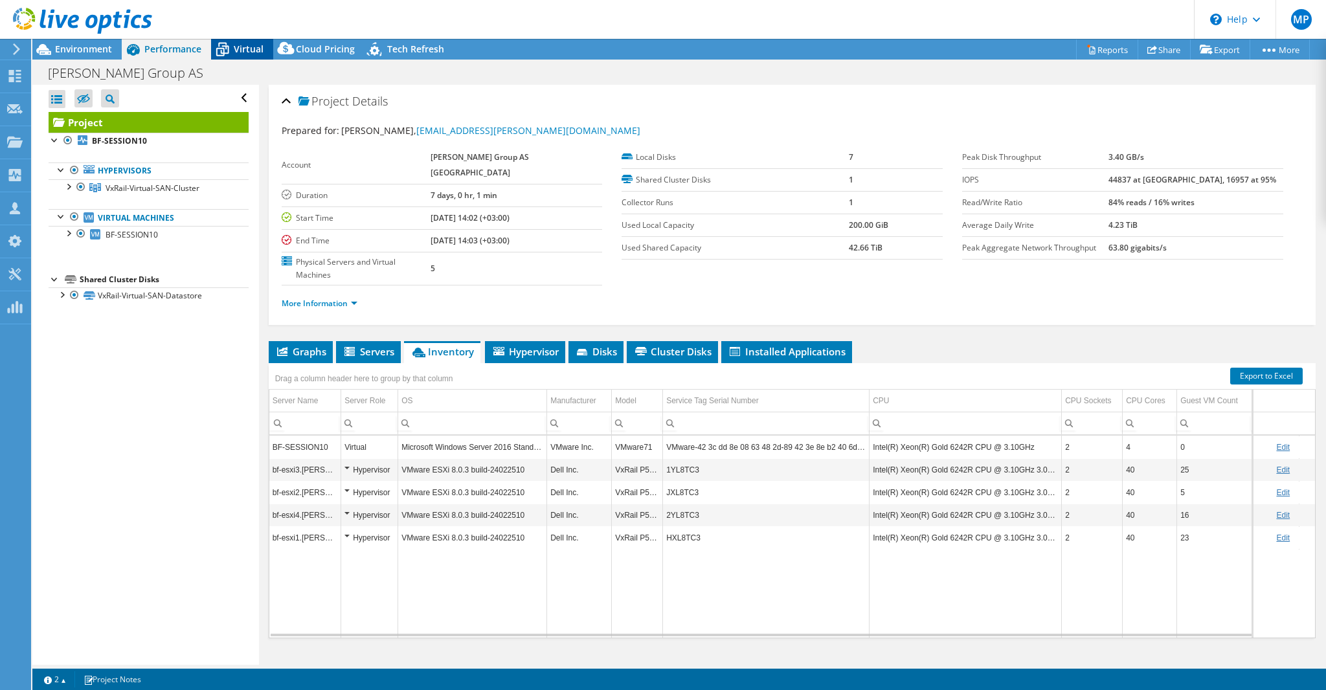
click at [244, 50] on span "Virtual" at bounding box center [249, 49] width 30 height 12
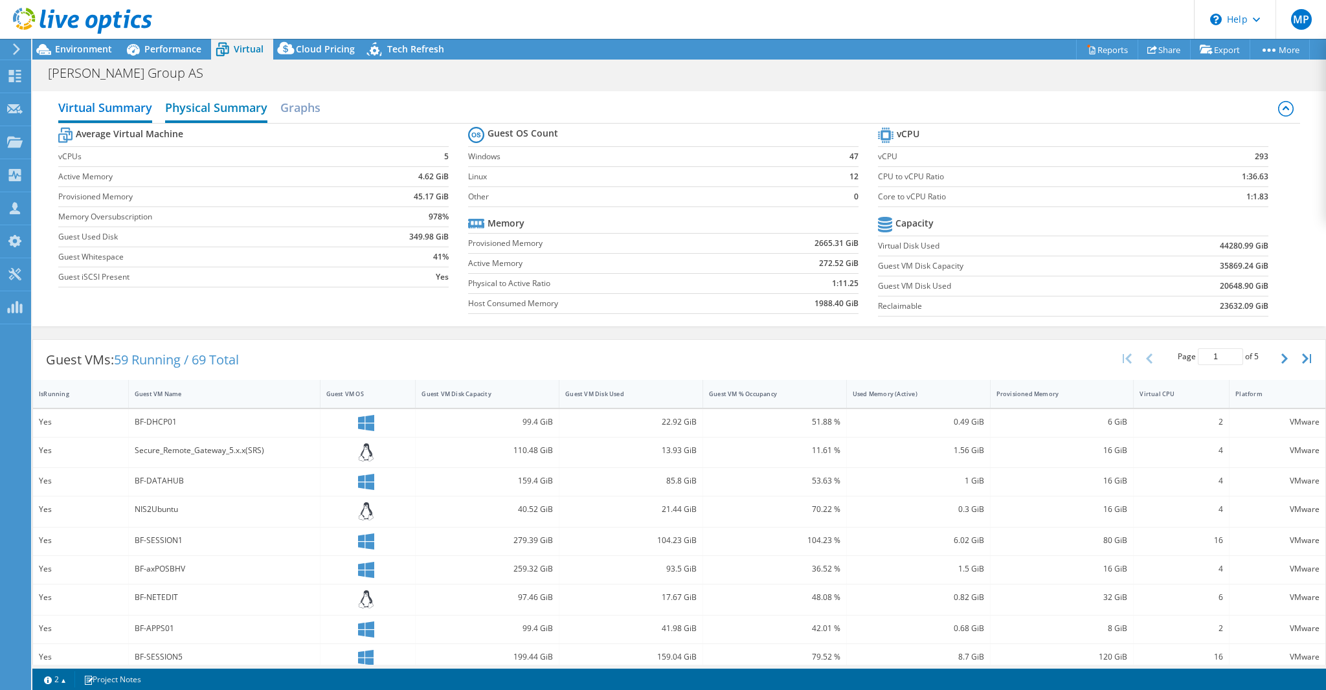
click at [234, 109] on h2 "Physical Summary" at bounding box center [216, 109] width 102 height 28
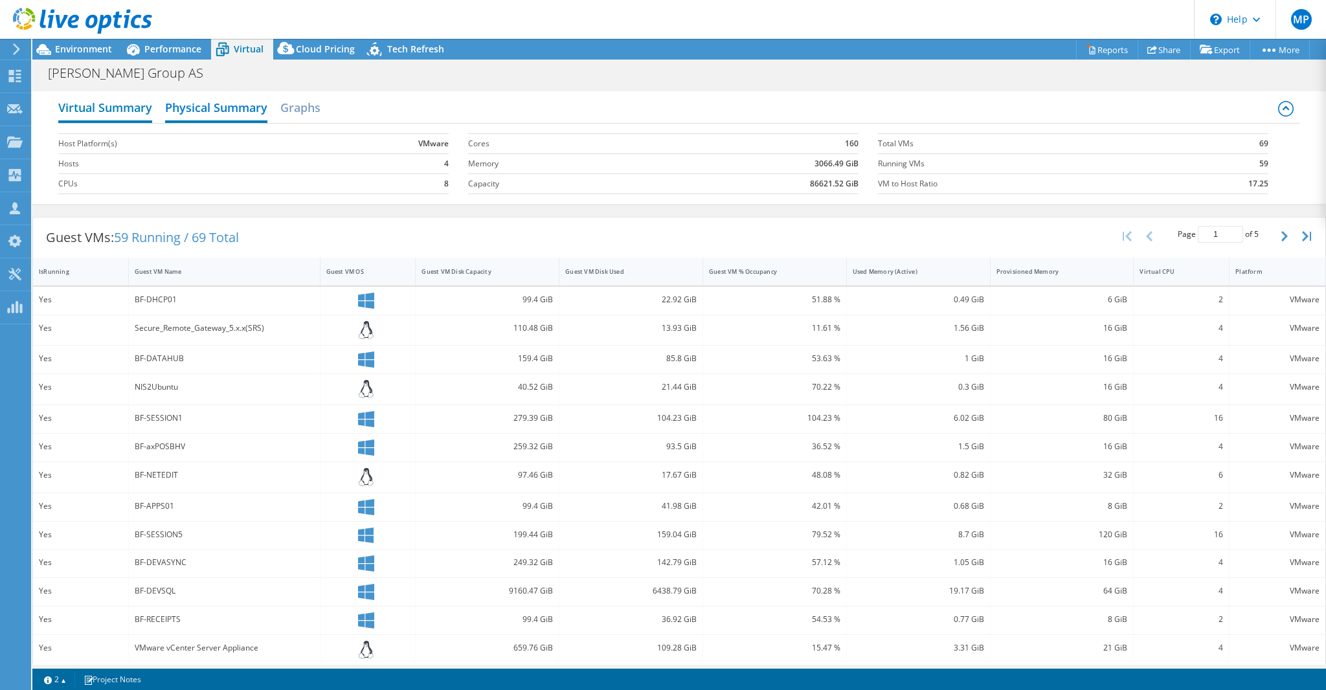
click at [134, 112] on h2 "Virtual Summary" at bounding box center [105, 109] width 94 height 28
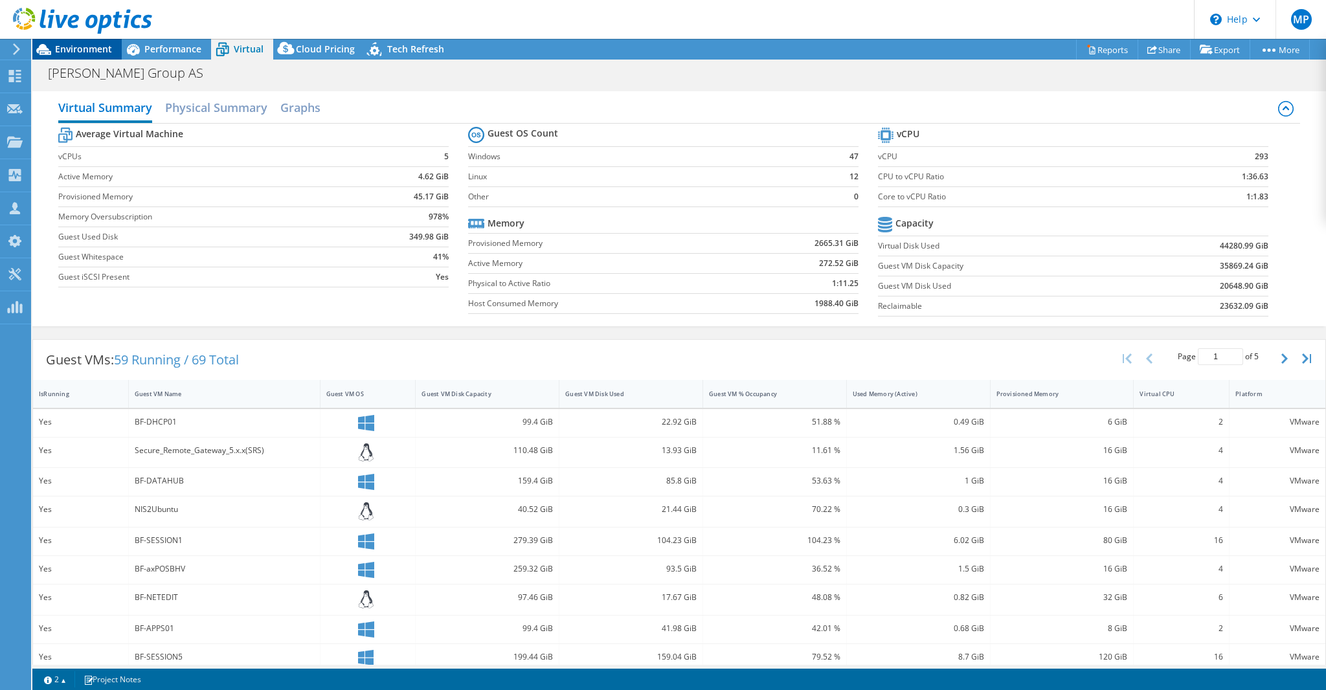
click at [84, 51] on span "Environment" at bounding box center [83, 49] width 57 height 12
